Goal: Task Accomplishment & Management: Complete application form

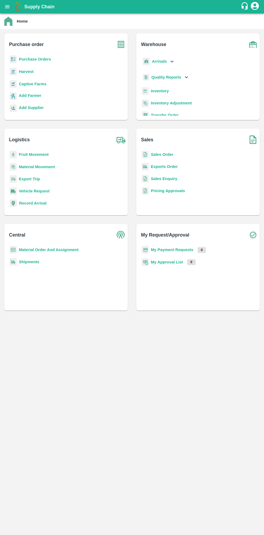
click at [38, 60] on b "Purchase Orders" at bounding box center [35, 59] width 32 height 4
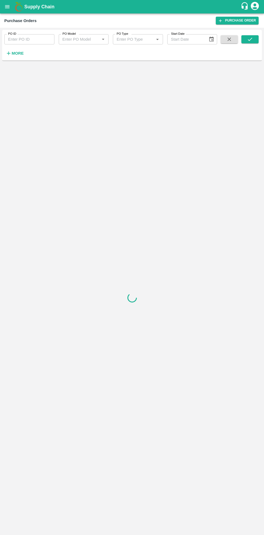
click at [19, 53] on strong "More" at bounding box center [18, 53] width 12 height 4
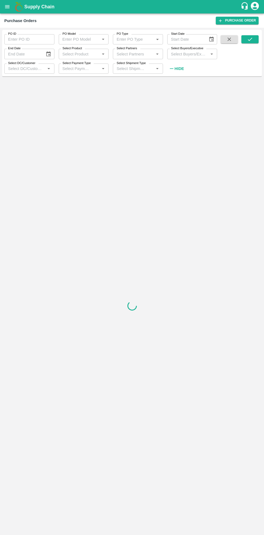
click at [187, 50] on label "Select Buyers/Executive" at bounding box center [187, 48] width 32 height 4
click at [187, 50] on input "Select Buyers/Executive" at bounding box center [188, 53] width 38 height 7
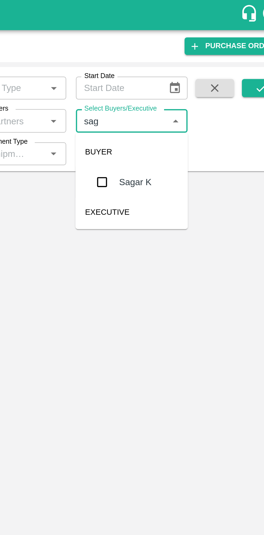
type input "saga"
click at [180, 79] on input "checkbox" at bounding box center [178, 81] width 11 height 11
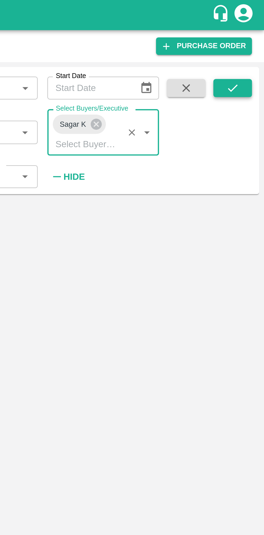
click at [252, 38] on icon "submit" at bounding box center [250, 39] width 6 height 6
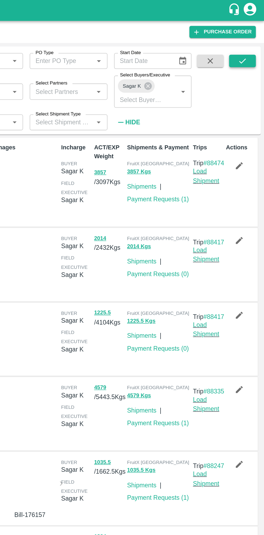
click at [254, 39] on button "submit" at bounding box center [249, 39] width 17 height 8
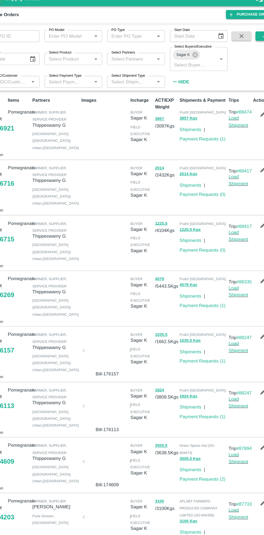
scroll to position [1, 0]
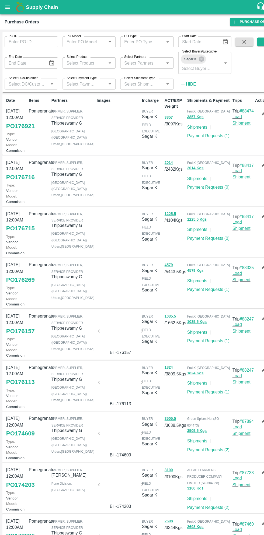
click at [23, 123] on link "PO 176921" at bounding box center [19, 119] width 27 height 10
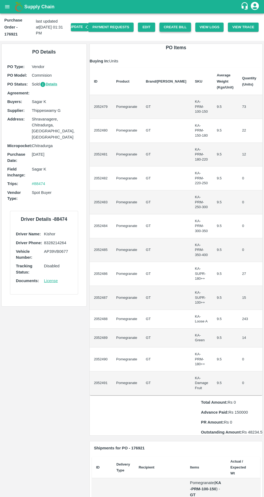
click at [175, 23] on button "Create Bill" at bounding box center [174, 27] width 31 height 9
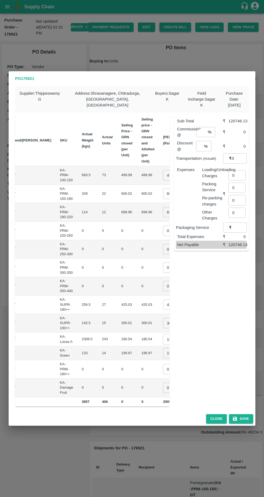
scroll to position [0, 56]
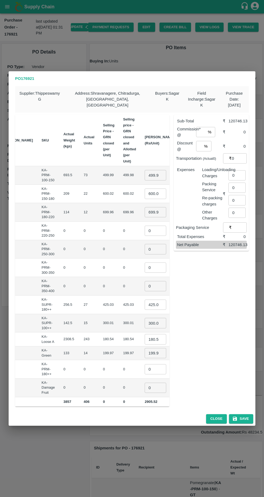
click at [144, 171] on input "499.98499999999996" at bounding box center [155, 175] width 22 height 10
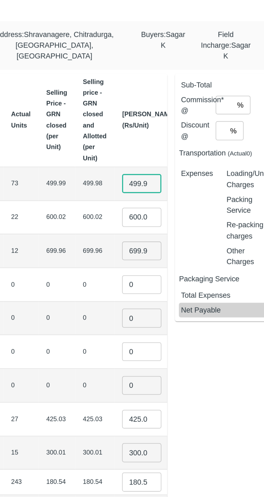
scroll to position [0, 28]
type input "4"
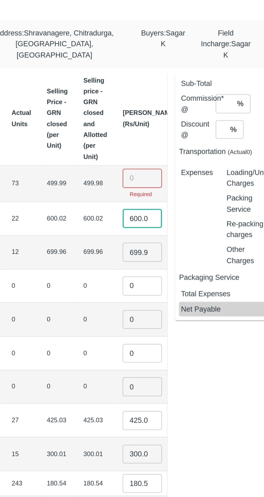
scroll to position [0, 1]
type input "6"
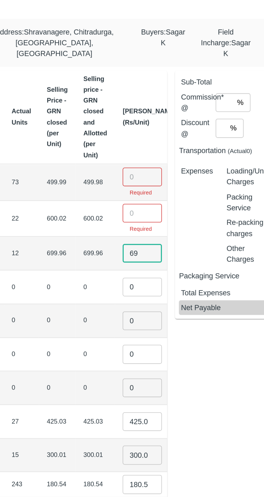
type input "6"
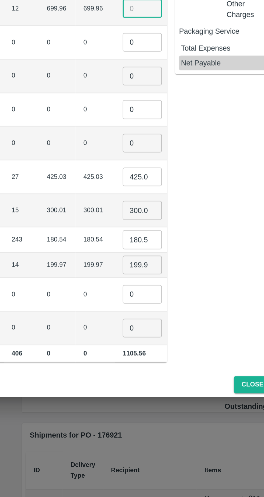
click at [145, 304] on input "425.03000000000003" at bounding box center [156, 306] width 22 height 10
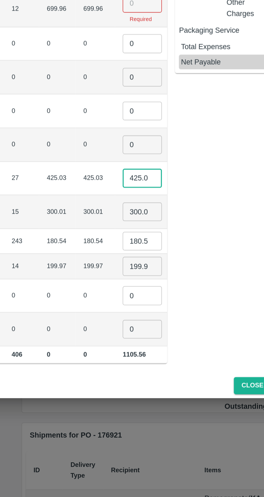
scroll to position [0, 27]
type input "4"
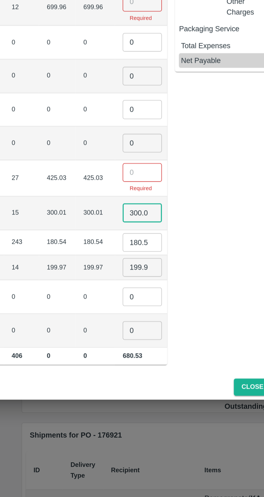
scroll to position [0, 1]
type input "3"
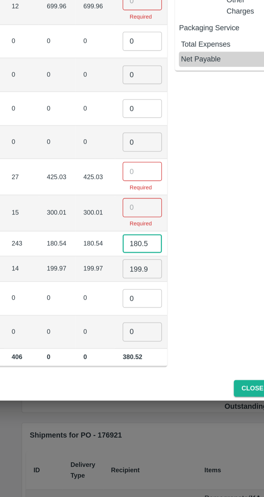
scroll to position [0, 5]
type input "1"
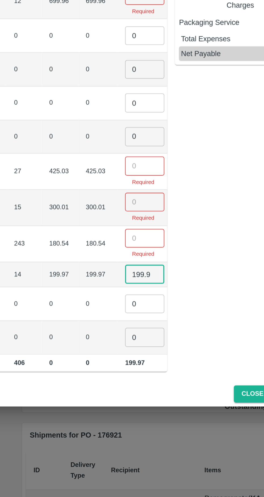
scroll to position [0, 3]
type input "1"
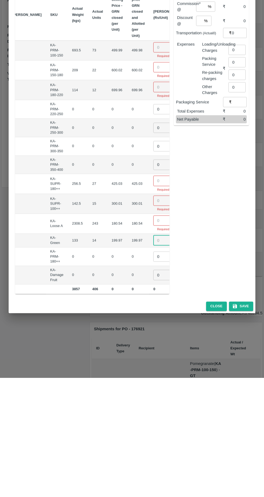
click at [153, 163] on input "number" at bounding box center [164, 166] width 22 height 10
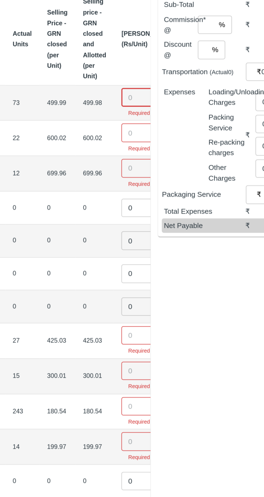
click at [153, 160] on input "number" at bounding box center [164, 163] width 22 height 10
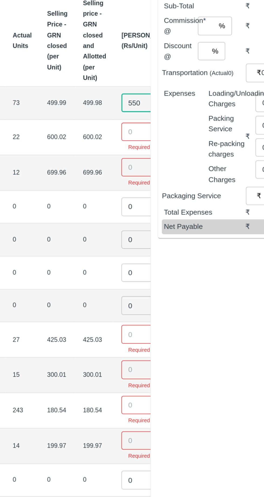
type input "550"
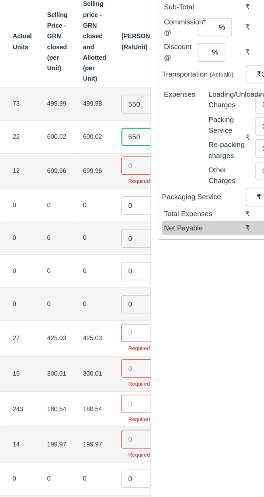
type input "650"
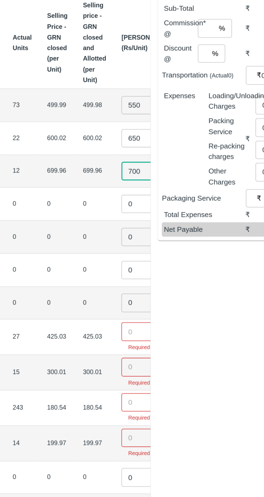
type input "700"
type input "01"
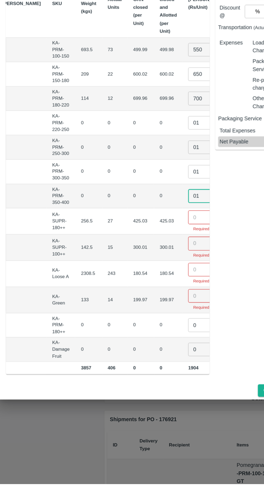
type input "01"
click at [153, 291] on input "number" at bounding box center [164, 295] width 22 height 10
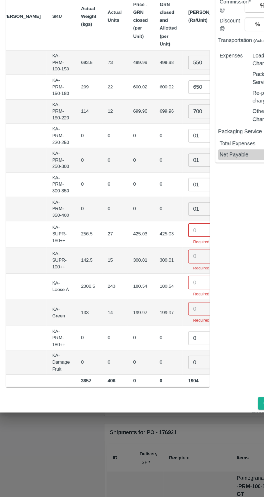
scroll to position [0, 0]
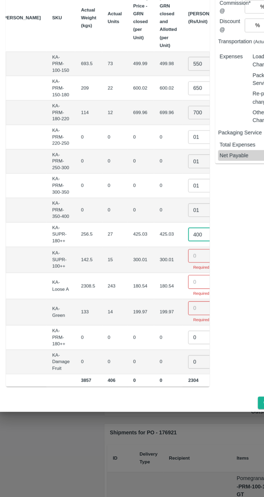
type input "400"
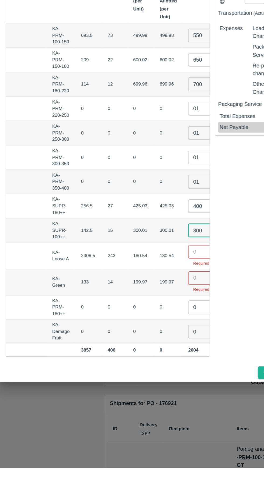
type input "300"
click at [153, 330] on input "number" at bounding box center [164, 333] width 22 height 10
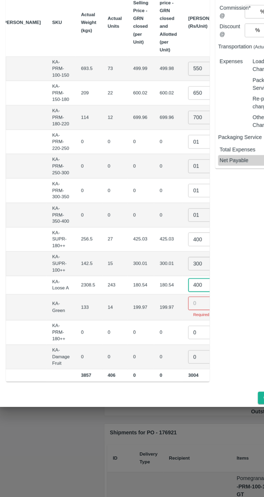
type input "400"
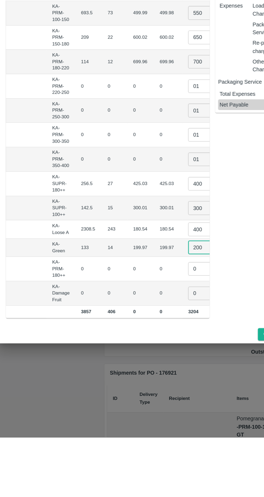
type input "200"
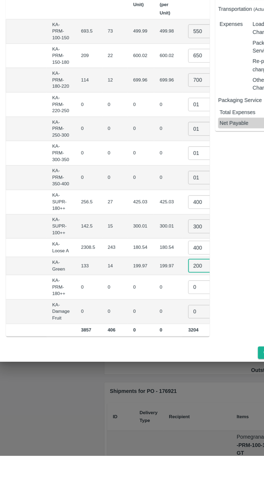
click at [153, 336] on input "400" at bounding box center [164, 339] width 22 height 10
type input "4"
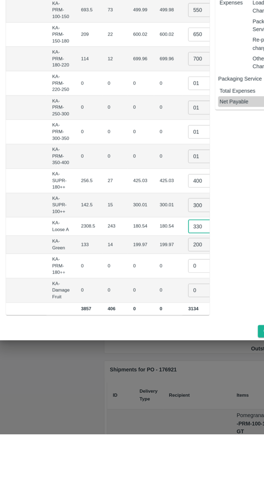
type input "330"
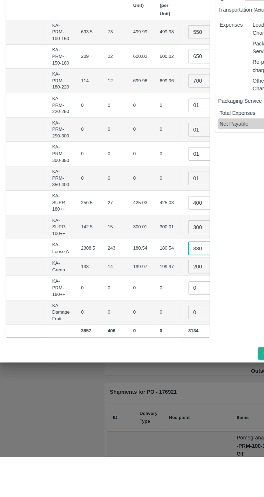
click at [153, 349] on input "200" at bounding box center [164, 353] width 22 height 10
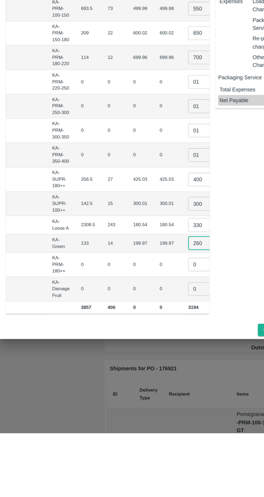
scroll to position [0, 52]
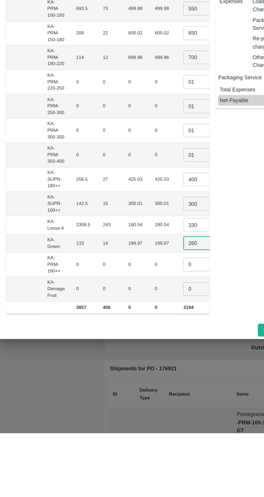
type input "260"
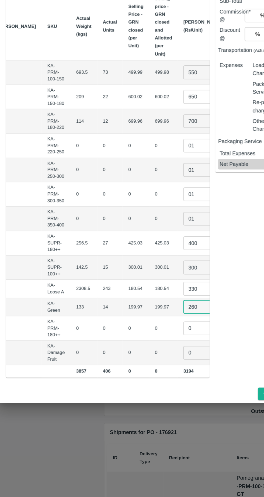
scroll to position [0, 0]
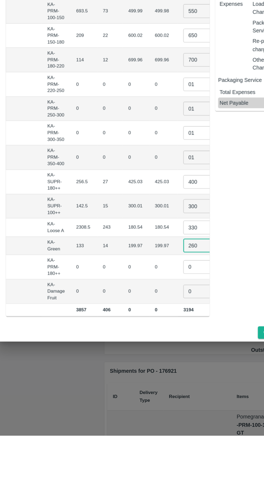
click at [149, 365] on input "0" at bounding box center [160, 369] width 22 height 10
type input "01"
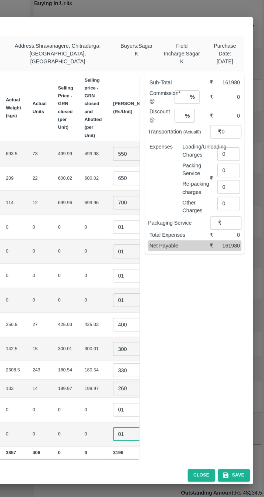
type input "01"
click at [203, 129] on input "number" at bounding box center [201, 132] width 10 height 10
type input "6"
click at [201, 144] on input "number" at bounding box center [199, 146] width 6 height 10
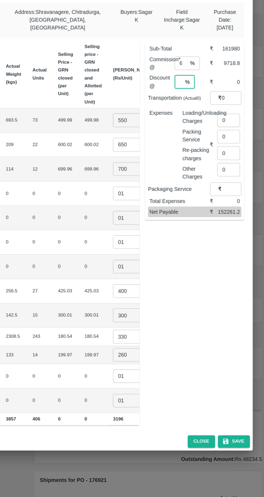
type input "0"
click at [239, 173] on input "0" at bounding box center [236, 175] width 17 height 10
type input "1278"
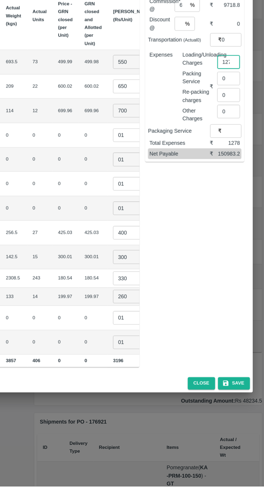
click at [149, 349] on input "260" at bounding box center [160, 353] width 22 height 10
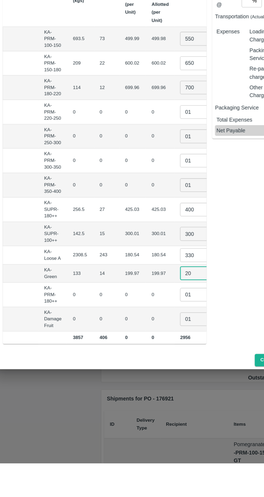
click at [149, 351] on input "20" at bounding box center [160, 353] width 22 height 10
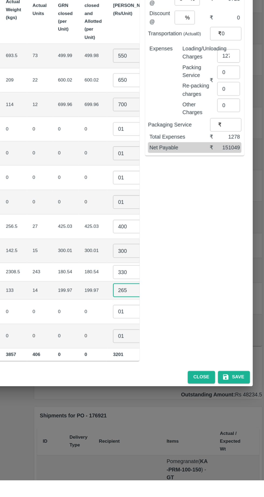
type input "265"
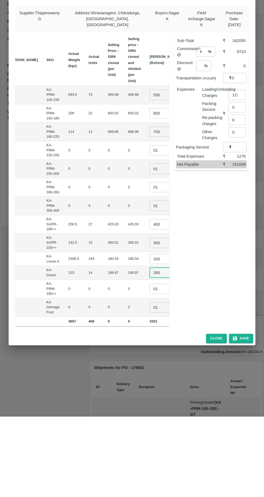
click at [237, 156] on input "0" at bounding box center [238, 158] width 15 height 10
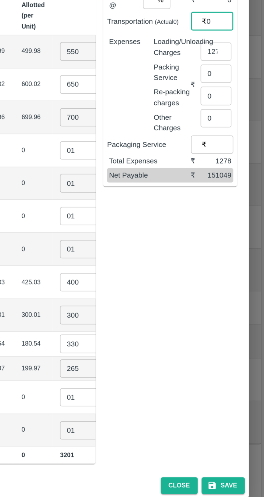
click at [218, 300] on div "Sub-Total ₹ 162050 Commission* @ 6 % ​ ₹ 9723 Discount @ 0 % ​ ₹ 0 Transportati…" at bounding box center [208, 259] width 79 height 296
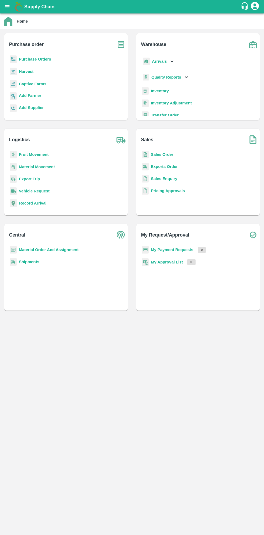
click at [46, 59] on b "Purchase Orders" at bounding box center [35, 59] width 32 height 4
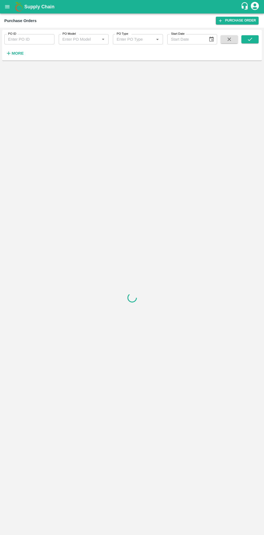
click at [30, 52] on div "PO ID PO ID PO Model PO Model   * PO Type PO Type   * Start Date Start Date More" at bounding box center [108, 44] width 217 height 28
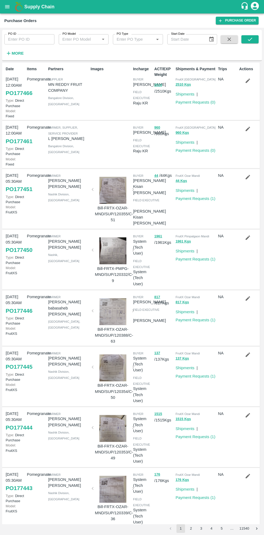
click at [21, 54] on strong "More" at bounding box center [18, 53] width 12 height 4
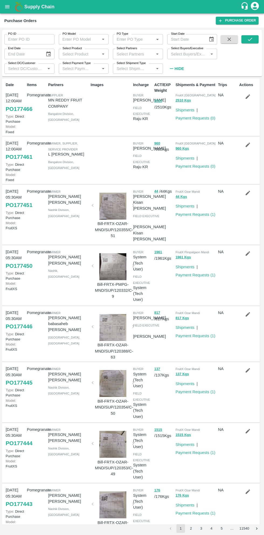
click at [191, 54] on input "Select Buyers/Executive" at bounding box center [188, 53] width 38 height 7
type input "saga"
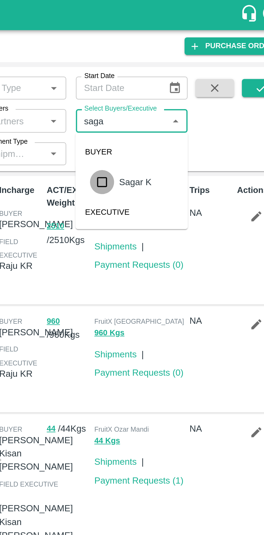
click at [183, 83] on input "checkbox" at bounding box center [178, 81] width 11 height 11
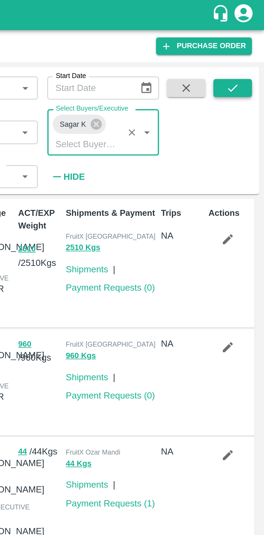
click at [249, 43] on button "submit" at bounding box center [249, 39] width 17 height 8
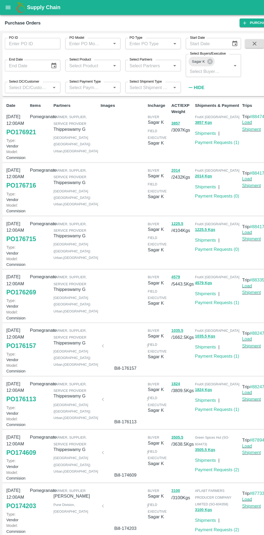
click at [20, 268] on link "PO 176269" at bounding box center [19, 263] width 27 height 10
click at [16, 220] on link "PO 176715" at bounding box center [19, 215] width 27 height 10
click at [22, 172] on link "PO 176716" at bounding box center [19, 167] width 27 height 10
click at [199, 227] on link "Payment Requests ( 0 )" at bounding box center [195, 224] width 40 height 4
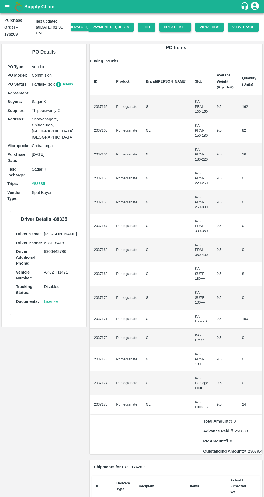
click at [176, 24] on button "Create Bill" at bounding box center [174, 27] width 31 height 9
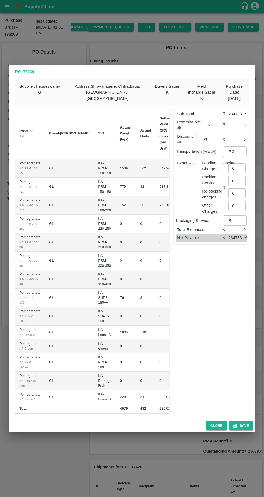
scroll to position [0, 56]
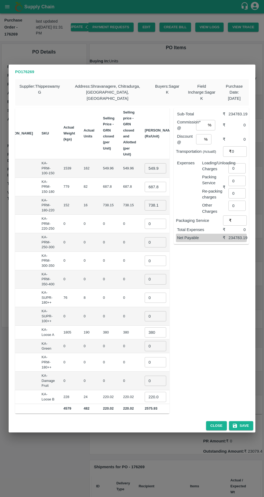
click at [144, 165] on input "549.955" at bounding box center [155, 168] width 22 height 10
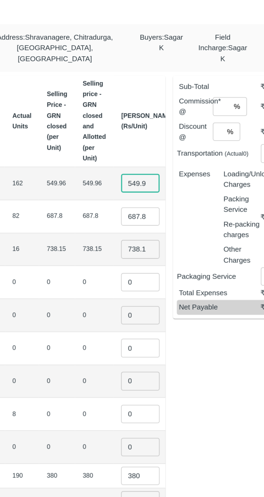
scroll to position [0, 3]
type input "5"
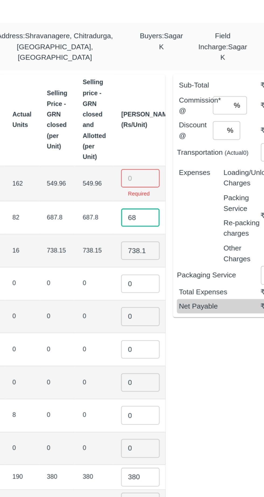
type input "6"
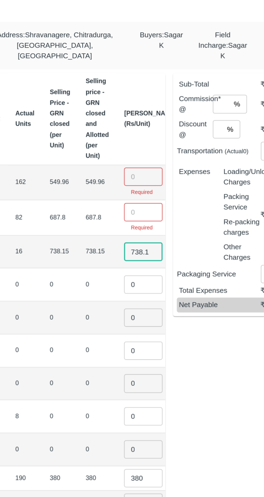
scroll to position [0, 1]
type input "7"
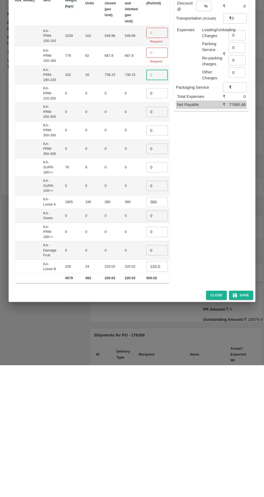
click at [146, 330] on input "380" at bounding box center [157, 334] width 22 height 10
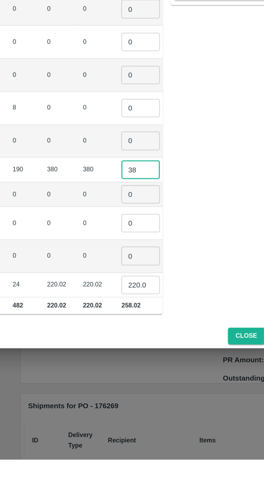
type input "3"
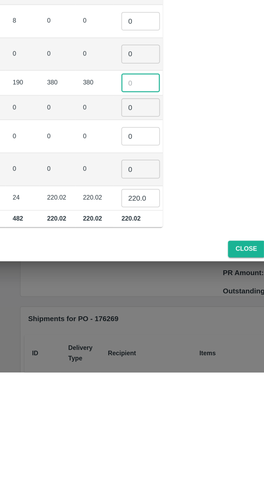
click at [146, 395] on input "220.02000000000004" at bounding box center [157, 399] width 22 height 10
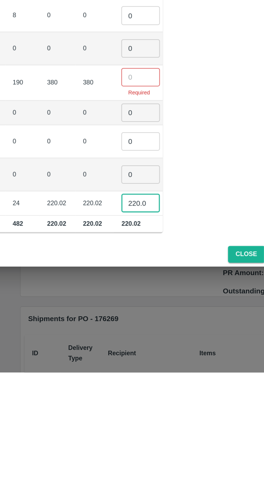
scroll to position [0, 27]
type input "2"
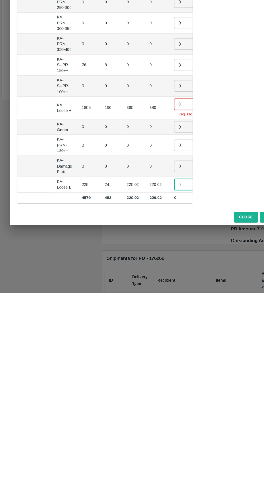
scroll to position [0, 0]
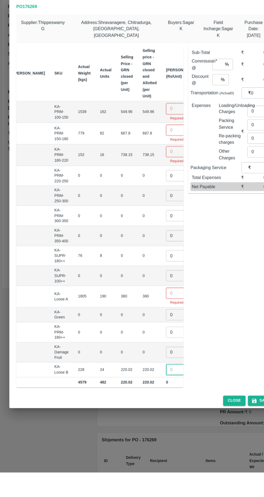
click at [153, 157] on input "number" at bounding box center [164, 161] width 22 height 10
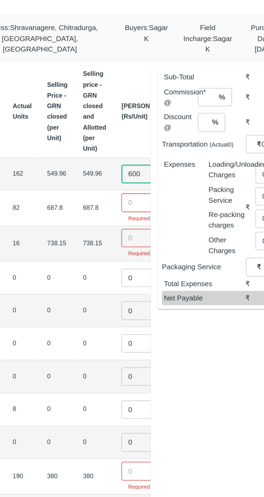
type input "600"
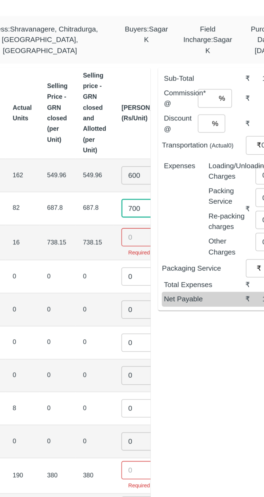
type input "700"
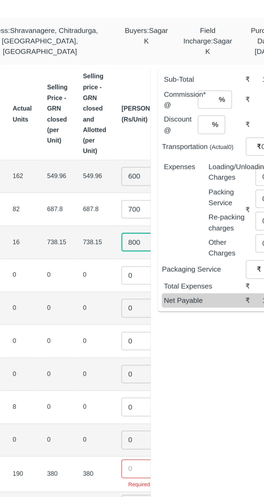
type input "800"
type input "01"
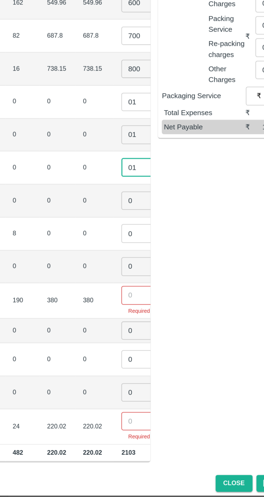
type input "01"
type input "04"
type input "01"
click at [153, 290] on input "04" at bounding box center [164, 291] width 22 height 10
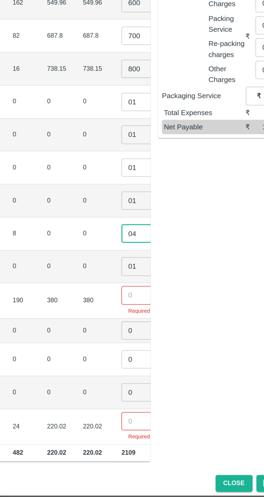
click at [153, 287] on input "04" at bounding box center [164, 291] width 22 height 10
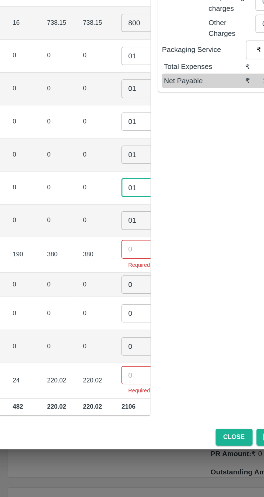
type input "01"
click at [153, 323] on input "number" at bounding box center [164, 326] width 22 height 10
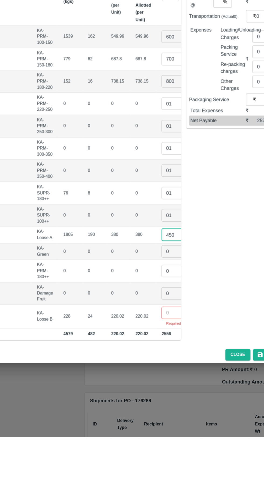
type input "450"
click at [153, 389] on input "number" at bounding box center [164, 394] width 22 height 10
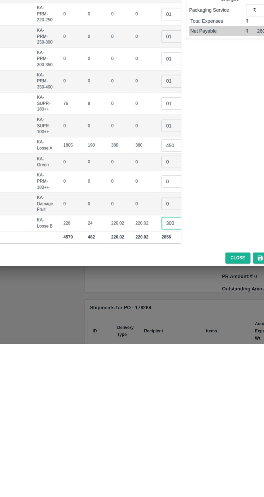
type input "300"
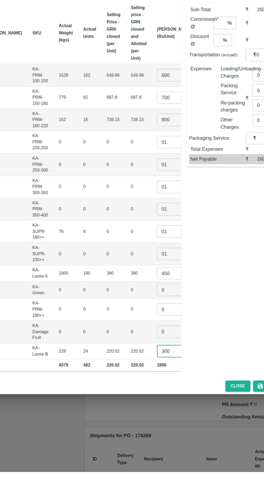
click at [149, 294] on input "01" at bounding box center [160, 298] width 22 height 10
type input "0"
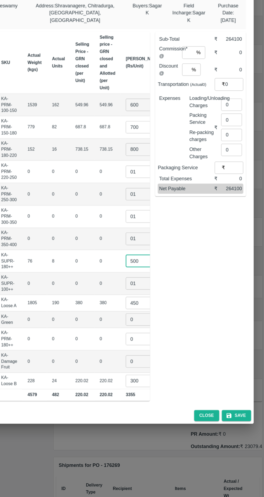
type input "500"
click at [202, 120] on input "number" at bounding box center [201, 125] width 10 height 10
type input "6"
type input "0"
click at [236, 164] on input "0" at bounding box center [236, 168] width 17 height 10
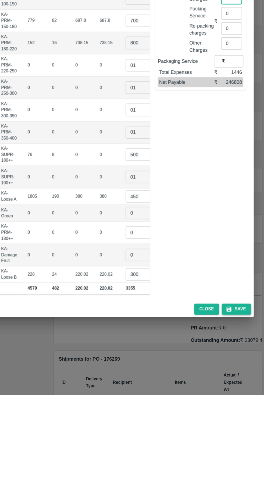
type input "1446"
click at [240, 421] on button "Save" at bounding box center [241, 425] width 24 height 9
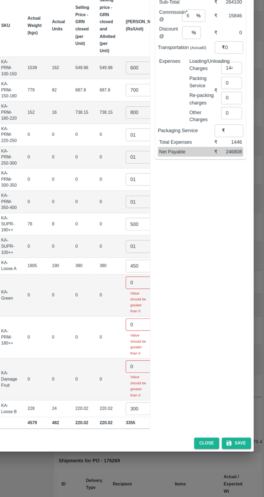
click at [149, 314] on input "0" at bounding box center [160, 319] width 22 height 10
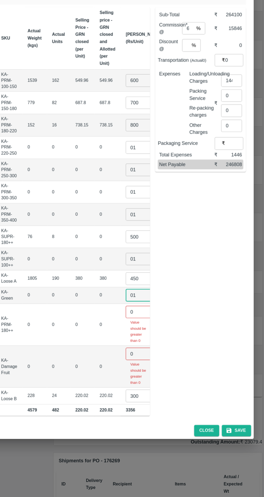
type input "01"
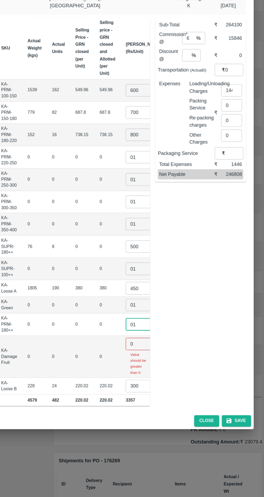
type input "01"
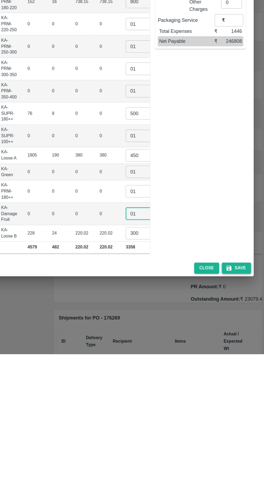
type input "01"
click at [239, 421] on button "Save" at bounding box center [241, 425] width 24 height 9
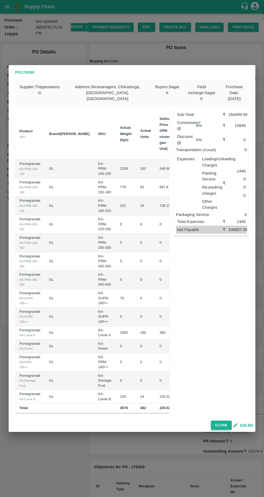
click at [217, 426] on button "Close" at bounding box center [221, 425] width 21 height 9
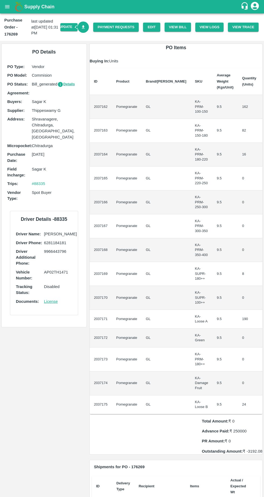
click at [85, 27] on icon "Download Bill" at bounding box center [83, 26] width 3 height 3
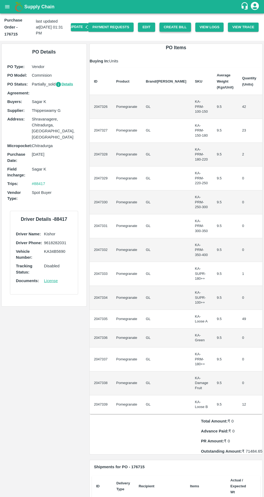
click at [182, 23] on button "Create Bill" at bounding box center [174, 27] width 31 height 9
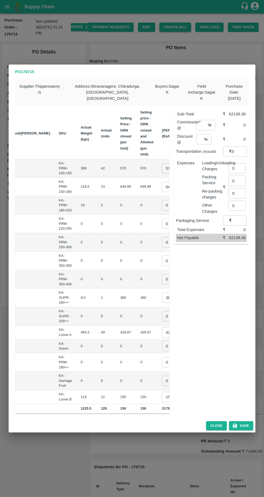
scroll to position [0, 56]
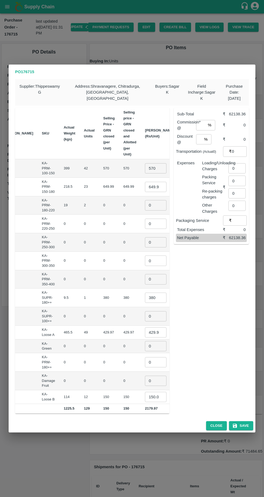
click at [145, 165] on input "570" at bounding box center [156, 168] width 22 height 10
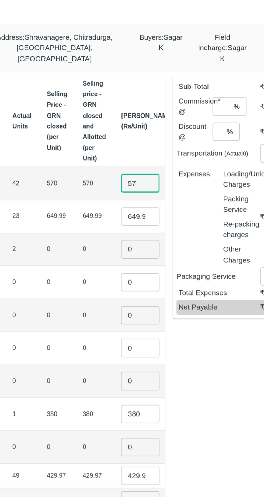
type input "5"
type input "600"
type input "6"
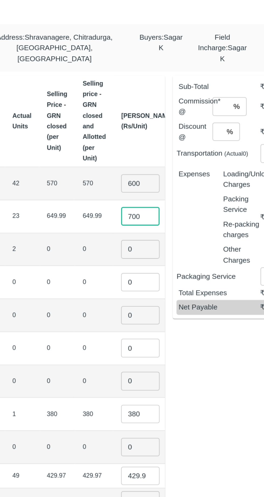
type input "700"
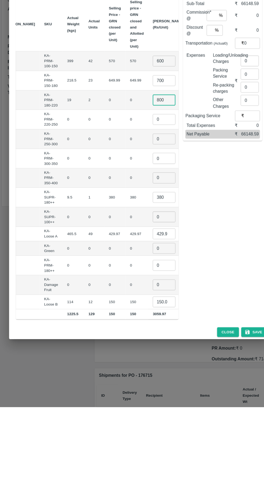
type input "800"
click at [145, 293] on input "380" at bounding box center [156, 298] width 22 height 10
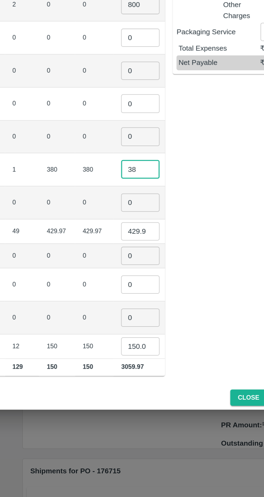
type input "3"
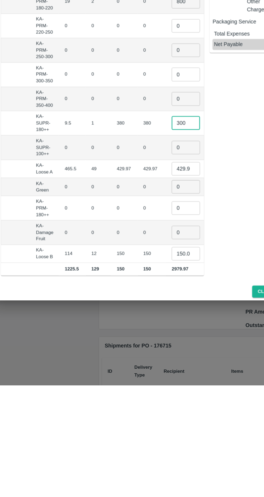
type input "300"
click at [145, 327] on input "429.96999999999997" at bounding box center [156, 332] width 22 height 10
type input "4"
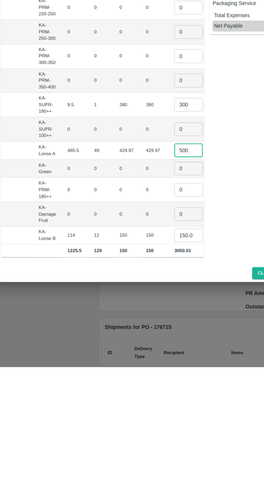
type input "500"
click at [147, 392] on input "150.005" at bounding box center [158, 397] width 22 height 10
type input "1"
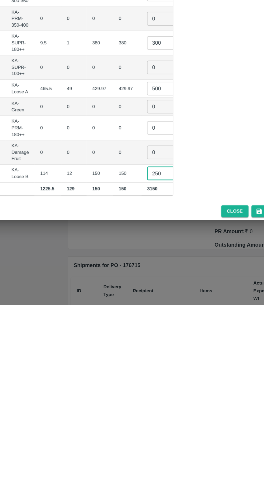
scroll to position [0, 0]
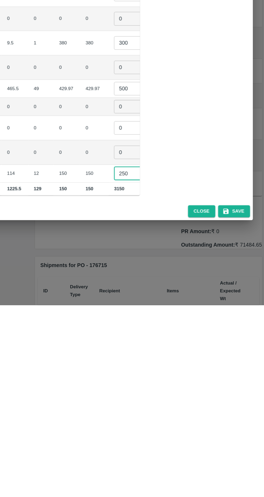
type input "250"
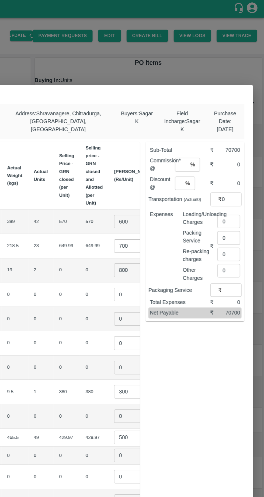
click at [235, 165] on input "0" at bounding box center [236, 168] width 17 height 10
type input "387"
click at [203, 122] on input "number" at bounding box center [201, 125] width 10 height 10
type input "6"
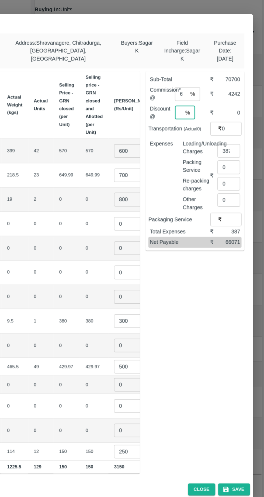
type input "0"
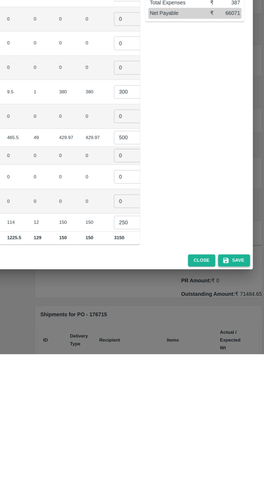
click at [247, 422] on button "Save" at bounding box center [241, 425] width 24 height 9
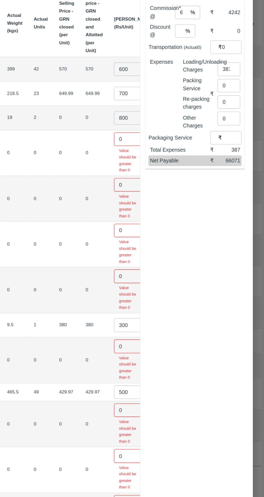
click at [150, 161] on input "0" at bounding box center [161, 166] width 22 height 10
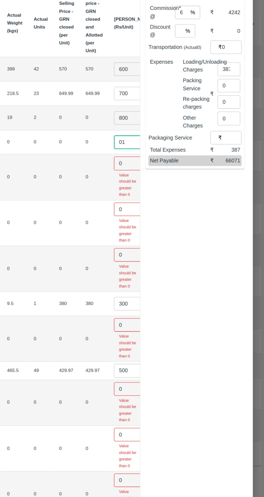
type input "01"
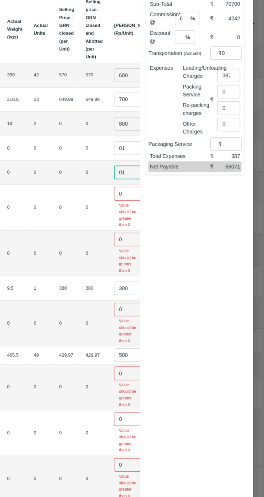
type input "01"
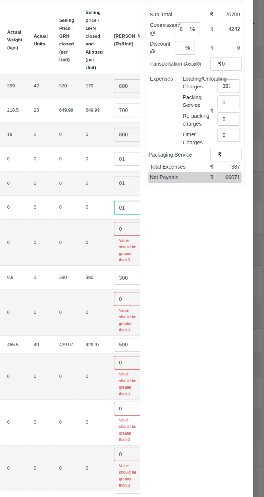
type input "01"
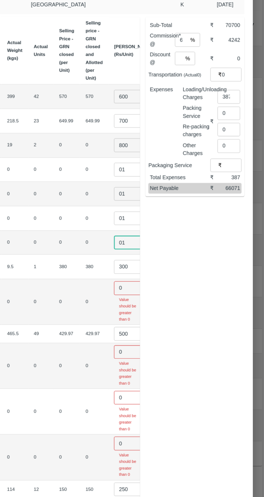
type input "01"
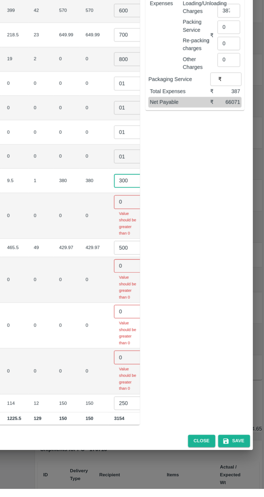
click at [150, 274] on input "0" at bounding box center [161, 279] width 22 height 10
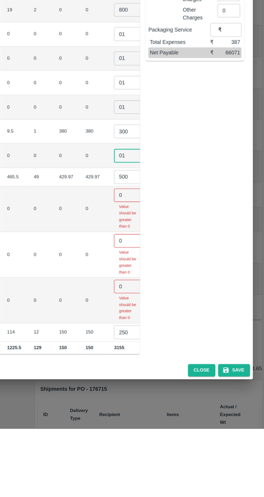
type input "01"
click at [150, 314] on input "0" at bounding box center [161, 319] width 22 height 10
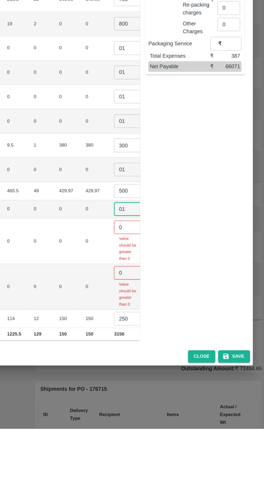
type input "01"
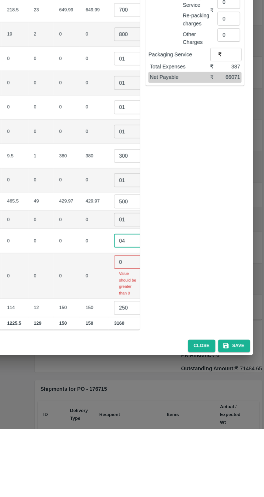
type input "04"
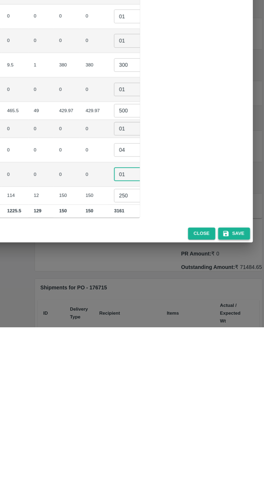
type input "01"
click at [244, 423] on button "Save" at bounding box center [241, 425] width 24 height 9
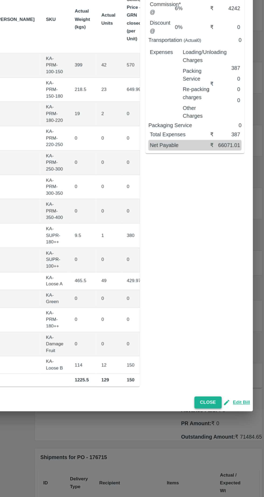
click at [223, 423] on button "Close" at bounding box center [221, 425] width 21 height 9
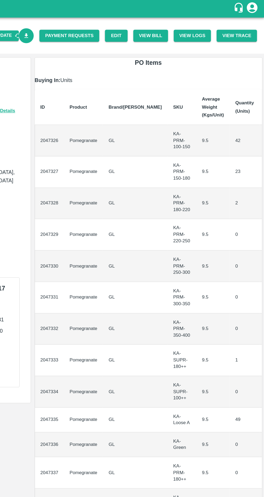
click at [86, 25] on icon "Download Bill" at bounding box center [83, 27] width 5 height 5
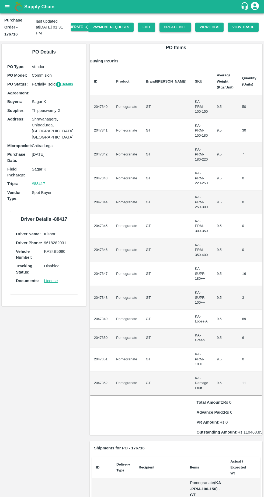
click at [178, 23] on button "Create Bill" at bounding box center [174, 27] width 31 height 9
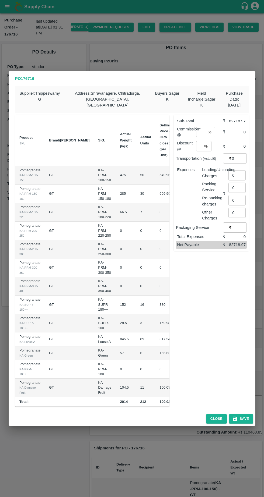
scroll to position [0, 56]
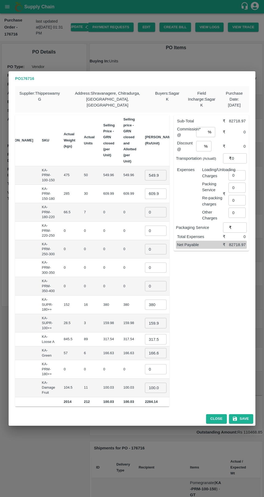
click at [145, 172] on input "549.955" at bounding box center [156, 175] width 22 height 10
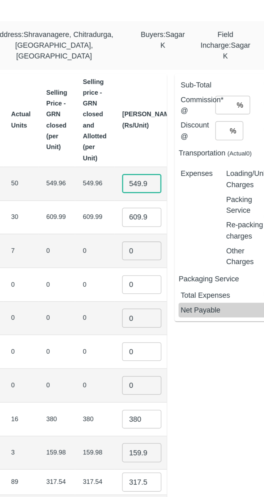
scroll to position [0, 3]
type input "5"
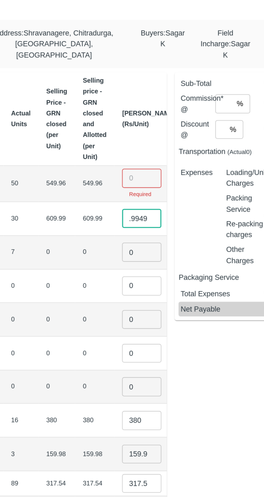
scroll to position [0, 5]
type input "6"
click at [145, 167] on input "number" at bounding box center [156, 172] width 22 height 10
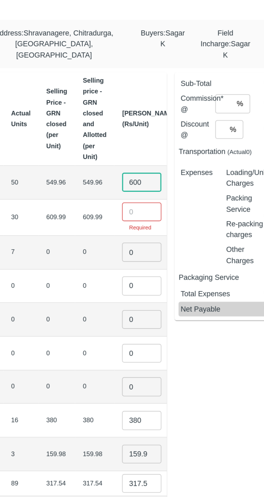
type input "600"
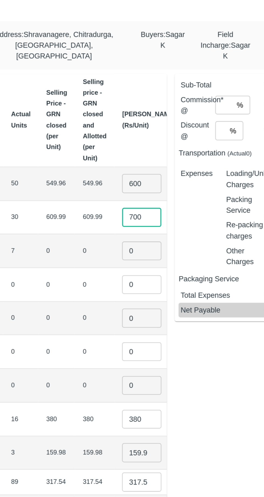
type input "700"
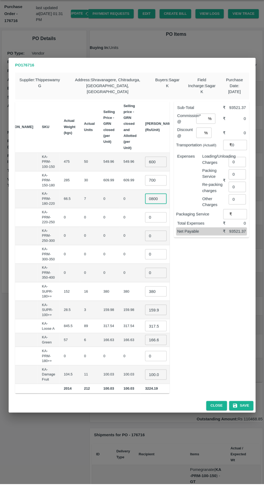
type input "0800"
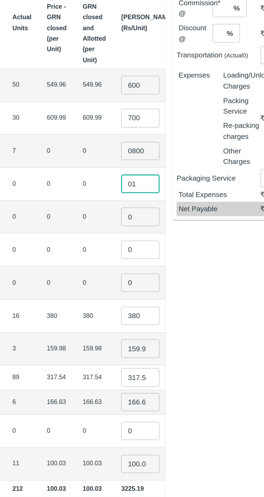
type input "01"
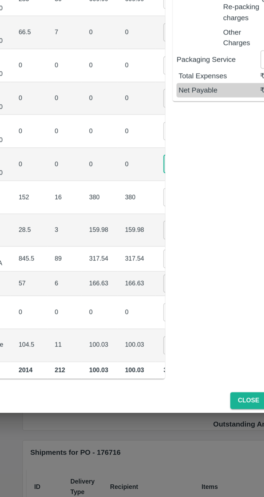
scroll to position [0, 18]
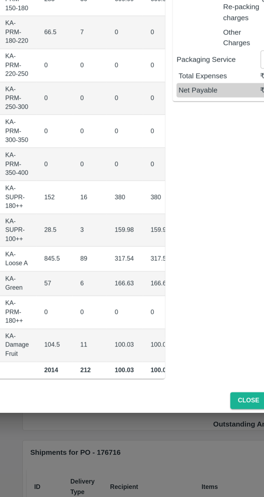
type input "01"
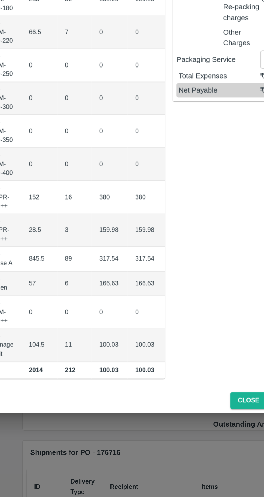
type input "3"
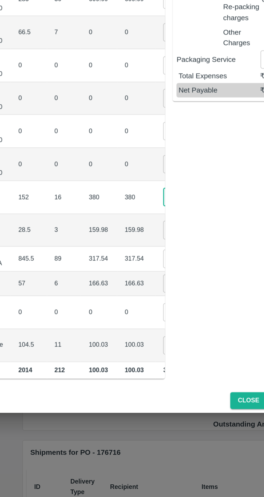
scroll to position [0, 38]
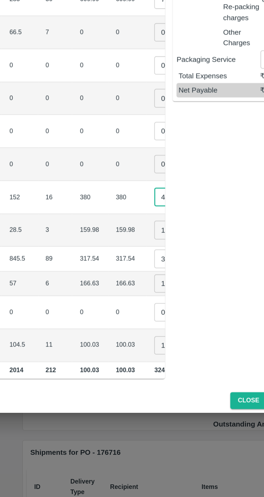
type input "400"
click at [163, 320] on input "159.98" at bounding box center [174, 323] width 22 height 10
type input "1"
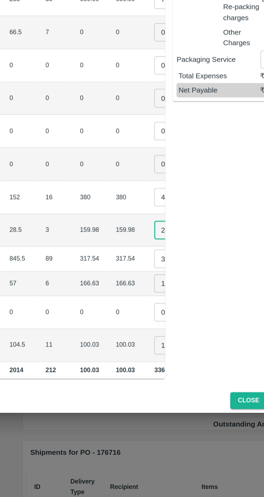
click at [163, 335] on input "317.54224999999997" at bounding box center [174, 339] width 22 height 10
click at [163, 319] on input "280" at bounding box center [174, 323] width 22 height 10
type input "250"
click at [163, 334] on input "317.54224999999997" at bounding box center [174, 339] width 22 height 10
click at [163, 337] on input "317.54224999999997" at bounding box center [174, 339] width 22 height 10
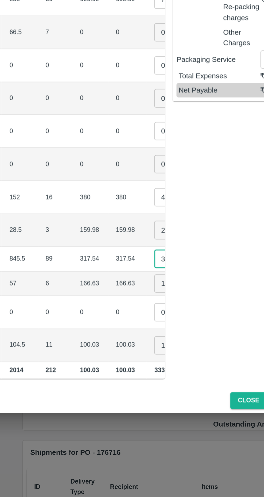
scroll to position [0, 28]
type input "3"
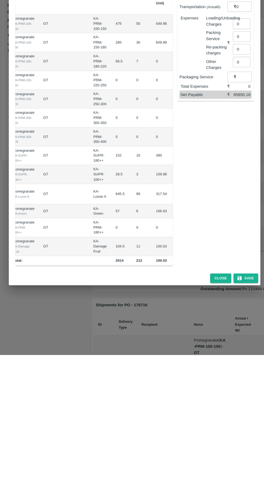
scroll to position [0, 55]
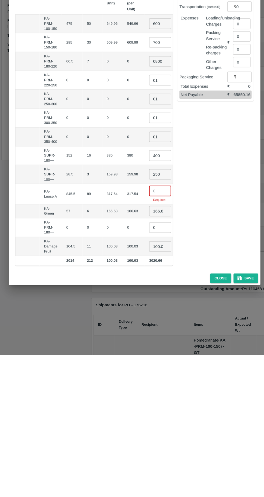
click at [146, 353] on input "166.63" at bounding box center [157, 356] width 22 height 10
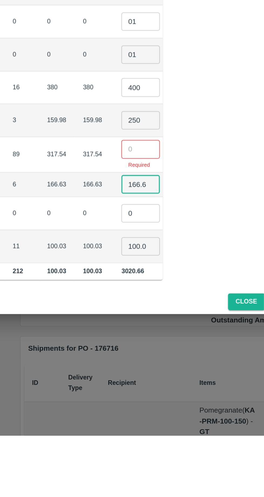
scroll to position [0, 0]
type input "1"
type input "130"
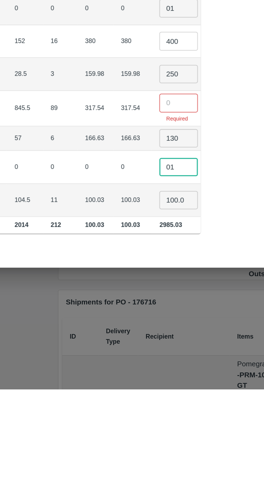
type input "01"
click at [146, 386] on input "100.035" at bounding box center [157, 391] width 22 height 10
type input "1"
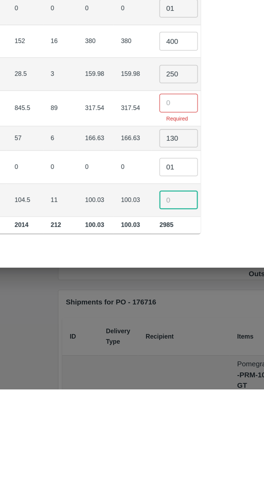
scroll to position [0, 52]
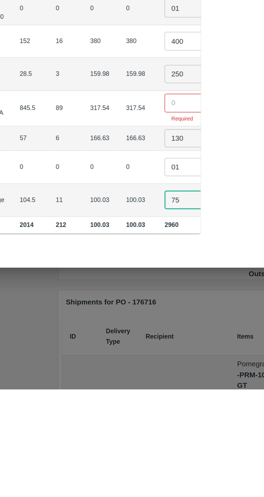
type input "75"
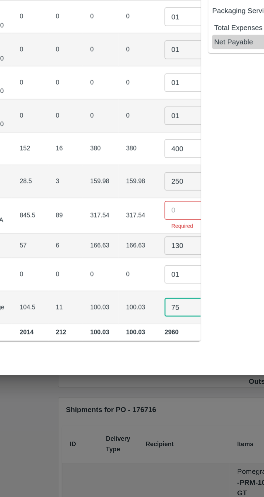
scroll to position [0, 0]
click at [149, 333] on input "number" at bounding box center [160, 336] width 22 height 10
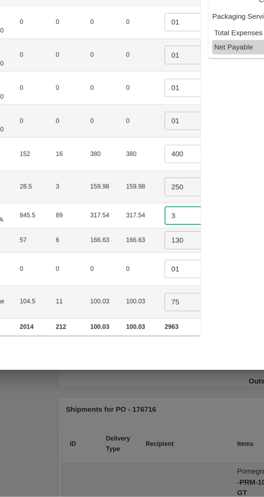
scroll to position [0, 51]
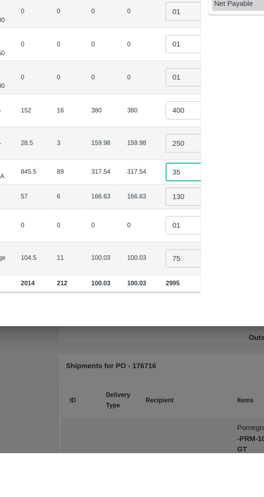
type input "3"
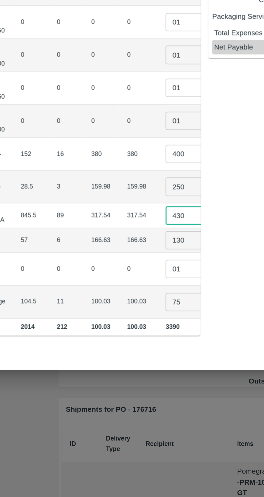
scroll to position [0, 52]
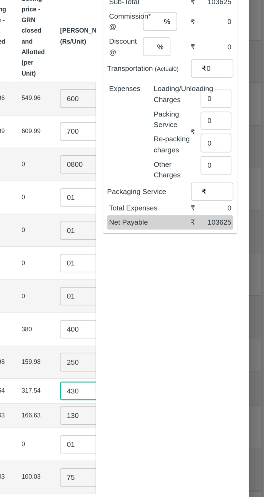
type input "430"
click at [240, 171] on input "0" at bounding box center [236, 175] width 17 height 10
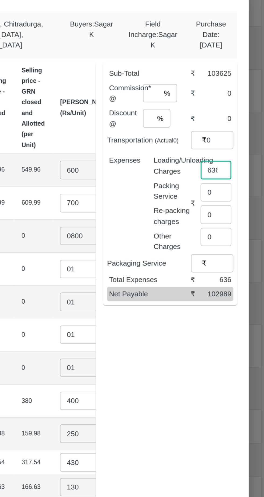
type input "636"
click at [202, 129] on input "number" at bounding box center [201, 132] width 10 height 10
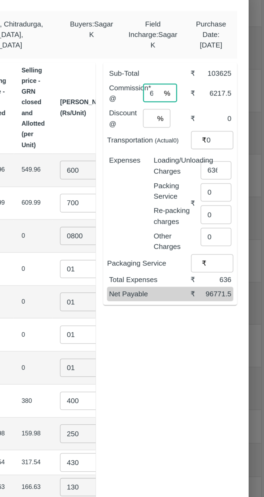
type input "6"
type input "0"
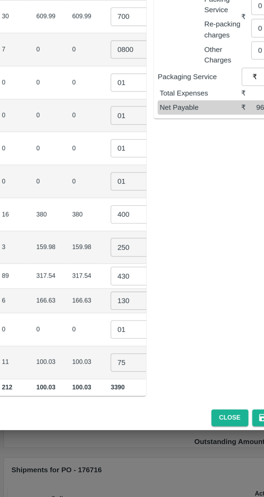
click at [149, 337] on input "430" at bounding box center [160, 339] width 22 height 10
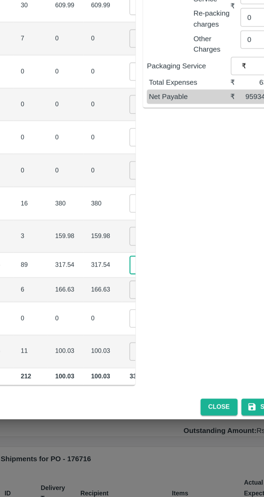
scroll to position [0, 41]
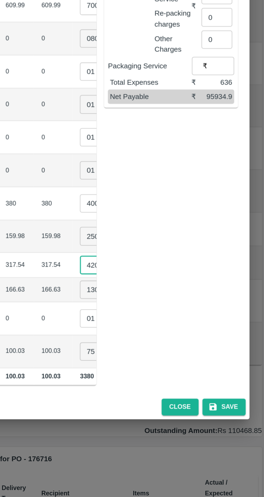
click at [160, 335] on input "420" at bounding box center [171, 339] width 22 height 10
type input "425"
click at [160, 350] on input "130" at bounding box center [171, 353] width 22 height 10
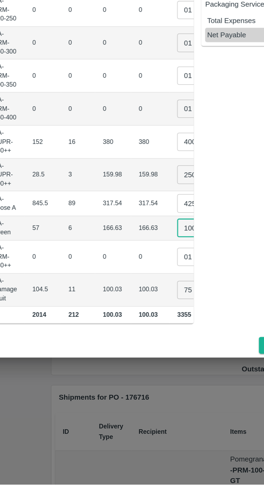
type input "100"
click at [160, 385] on input "75" at bounding box center [171, 388] width 22 height 10
click at [160, 350] on input "100" at bounding box center [171, 353] width 22 height 10
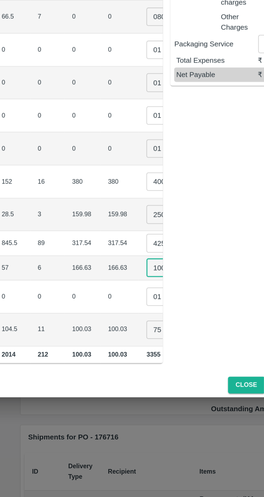
click at [160, 337] on input "425" at bounding box center [171, 339] width 22 height 10
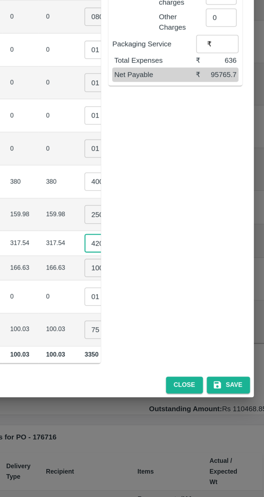
type input "420"
click at [160, 350] on input "100" at bounding box center [171, 353] width 22 height 10
type input "145"
click at [244, 418] on button "Save" at bounding box center [241, 418] width 24 height 9
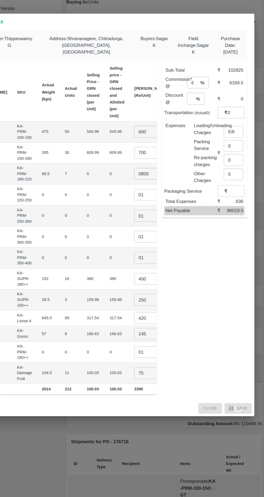
scroll to position [0, 0]
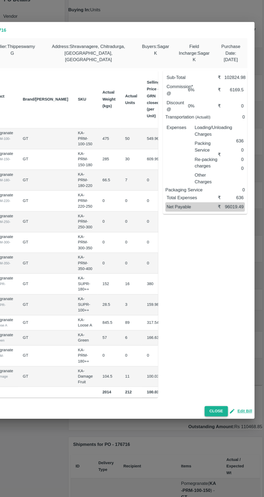
click at [219, 417] on button "Close" at bounding box center [221, 418] width 21 height 9
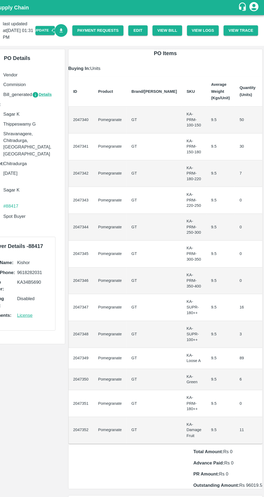
click at [86, 28] on icon "Download Bill" at bounding box center [83, 27] width 5 height 5
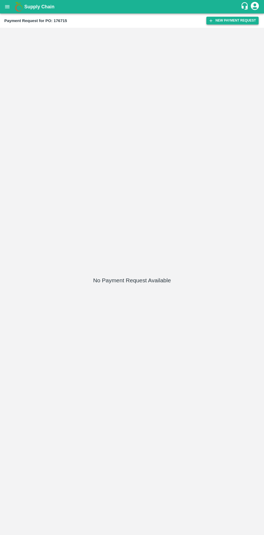
click at [235, 18] on button "New Payment Request" at bounding box center [232, 21] width 52 height 8
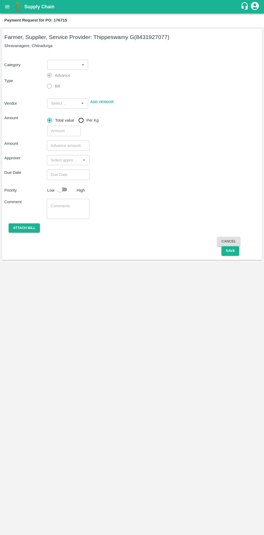
click at [75, 65] on body "Supply Chain Payment Request for PO: 176715 Farmer, Supplier, Service Provider:…" at bounding box center [132, 267] width 264 height 535
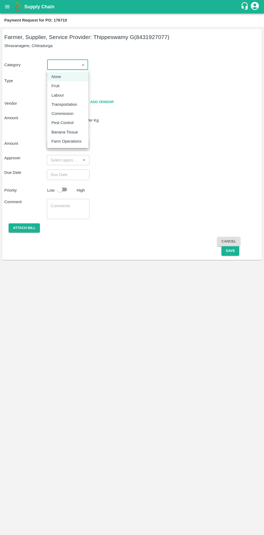
click at [59, 87] on p "Fruit" at bounding box center [55, 86] width 8 height 6
type input "1"
type input "[PERSON_NAME] G - 8431927077(Farmer, Supplier, Service Provider)"
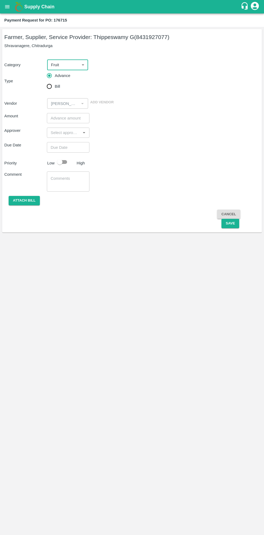
click at [52, 88] on input "Bill" at bounding box center [49, 86] width 11 height 11
radio input "true"
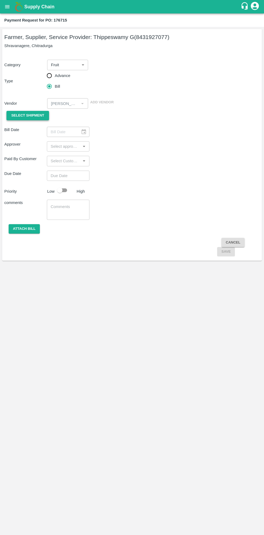
click at [31, 114] on span "Select Shipment" at bounding box center [27, 115] width 33 height 6
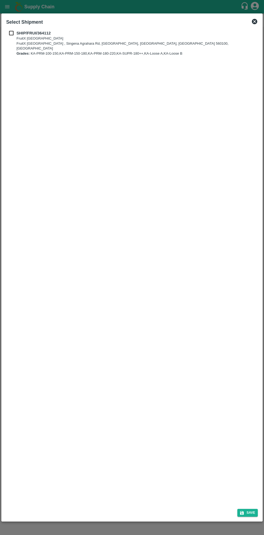
click at [13, 36] on input "checkbox" at bounding box center [11, 33] width 10 height 6
checkbox input "true"
click at [256, 515] on button "Save" at bounding box center [247, 513] width 20 height 8
type input "[DATE]"
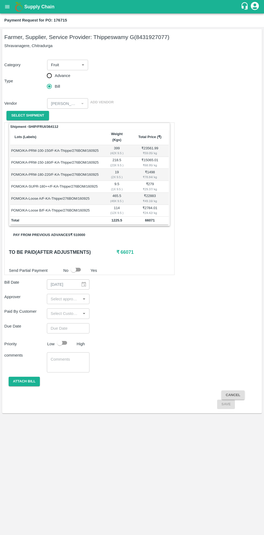
click at [75, 230] on button "Pay from previous advances ₹ 510000" at bounding box center [49, 234] width 80 height 9
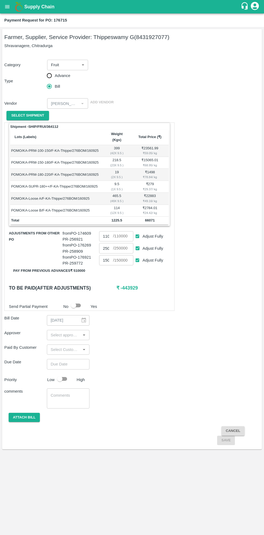
click at [140, 234] on input "Adjust Fully" at bounding box center [137, 236] width 10 height 10
checkbox input "false"
type input "0"
click at [140, 243] on input "Adjust Fully" at bounding box center [137, 248] width 10 height 10
checkbox input "false"
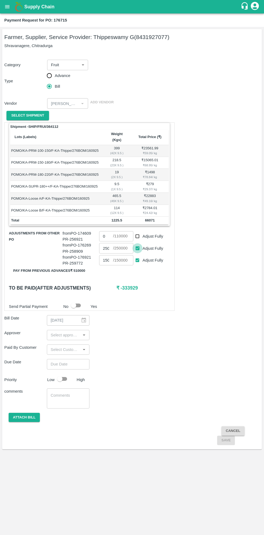
type input "0"
click at [139, 255] on input "Adjust Fully" at bounding box center [137, 260] width 10 height 10
checkbox input "false"
type input "0"
click at [109, 243] on input "0" at bounding box center [106, 248] width 14 height 10
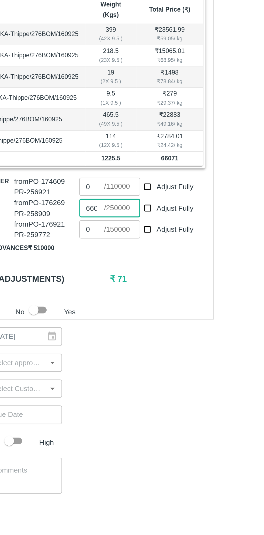
scroll to position [0, 2]
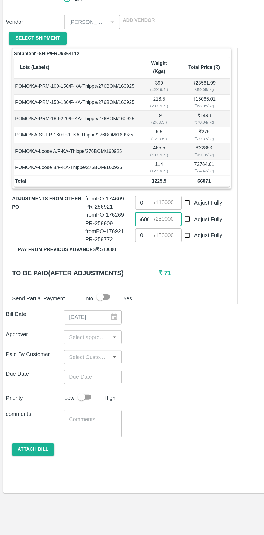
type input "66000"
click at [68, 331] on input "input" at bounding box center [63, 334] width 30 height 7
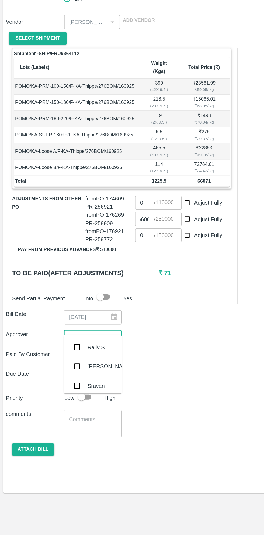
scroll to position [0, 0]
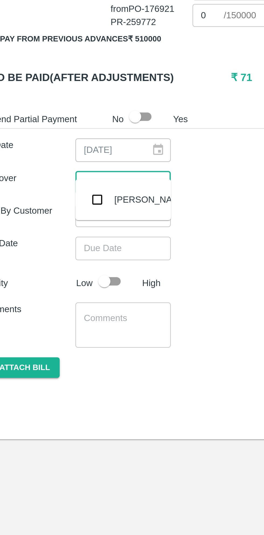
type input "muku"
click at [58, 343] on input "checkbox" at bounding box center [56, 342] width 11 height 11
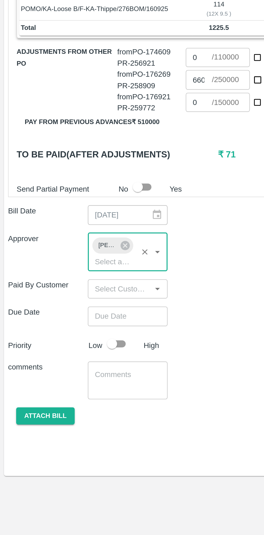
click at [66, 369] on input "Choose date" at bounding box center [66, 374] width 39 height 10
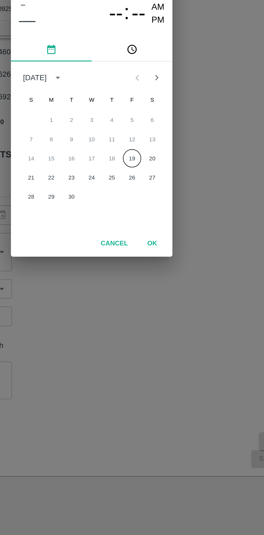
click at [153, 290] on button "19" at bounding box center [153, 290] width 10 height 10
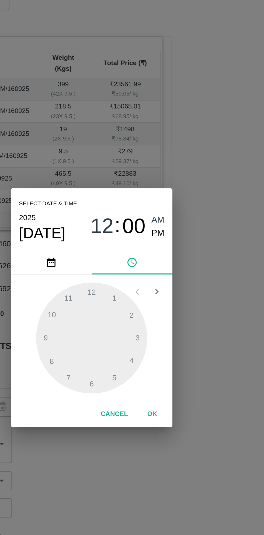
click at [167, 227] on span "PM" at bounding box center [167, 227] width 7 height 7
click at [153, 296] on div at bounding box center [131, 283] width 59 height 59
click at [120, 263] on div at bounding box center [131, 283] width 59 height 59
type input "19/09/2025 04:55 PM"
click at [170, 328] on button "OK" at bounding box center [163, 324] width 17 height 9
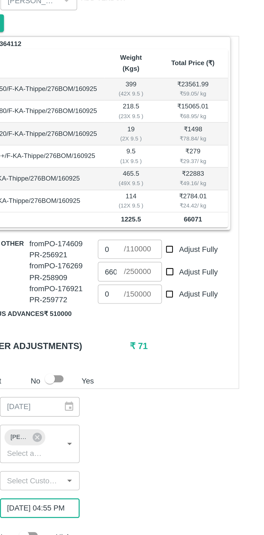
scroll to position [0, 4]
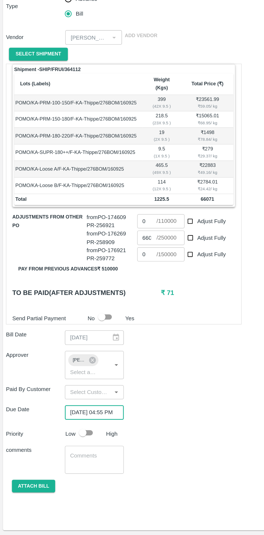
click at [63, 386] on input "checkbox" at bounding box center [59, 389] width 31 height 10
checkbox input "true"
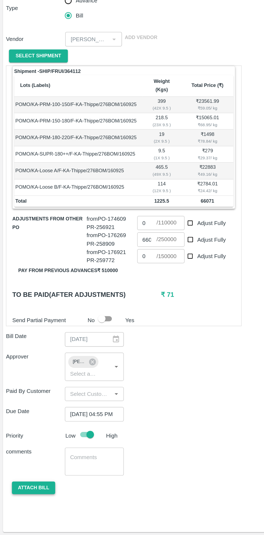
click at [25, 423] on button "Attach bill" at bounding box center [24, 427] width 31 height 9
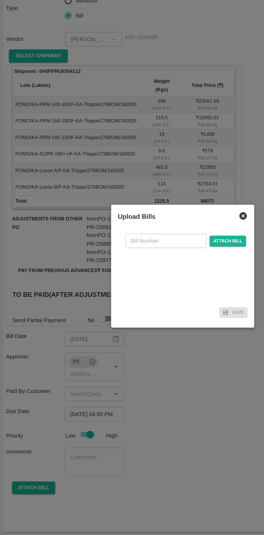
click at [124, 249] on input "text" at bounding box center [119, 249] width 59 height 10
type input "176715"
click at [165, 247] on span "Attach bill" at bounding box center [164, 249] width 26 height 8
click at [0, 0] on input "Attach bill" at bounding box center [0, 0] width 0 height 0
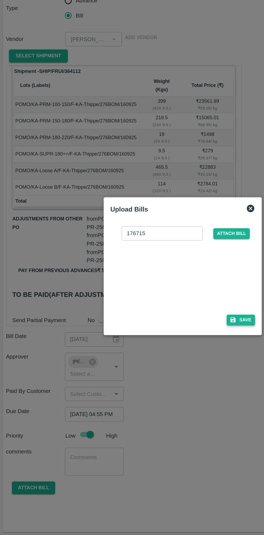
click at [173, 307] on button "Save" at bounding box center [174, 306] width 20 height 8
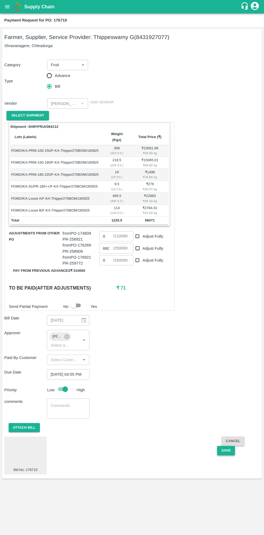
click at [226, 446] on button "Save" at bounding box center [226, 450] width 18 height 9
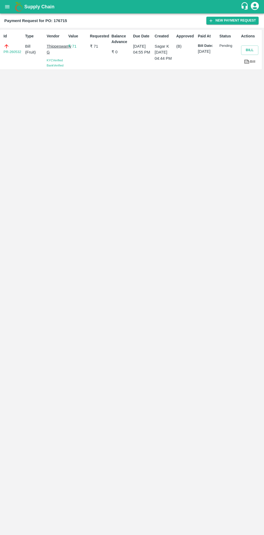
click at [10, 9] on button "open drawer" at bounding box center [7, 7] width 12 height 12
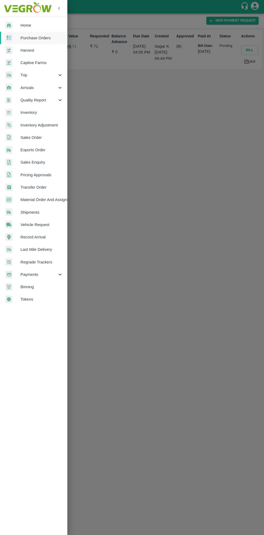
click at [46, 32] on link "Purchase Orders" at bounding box center [33, 38] width 67 height 12
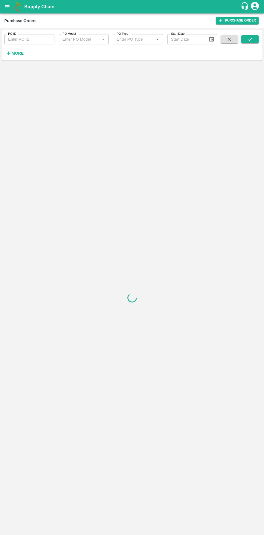
click at [19, 53] on strong "More" at bounding box center [18, 53] width 12 height 4
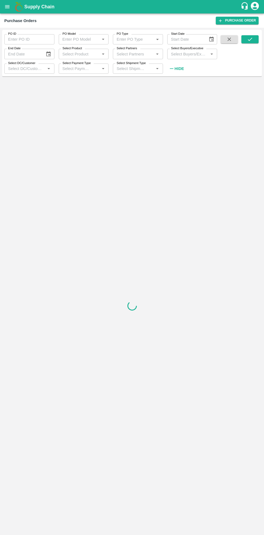
click at [187, 54] on input "Select Buyers/Executive" at bounding box center [188, 53] width 38 height 7
type input "sagar"
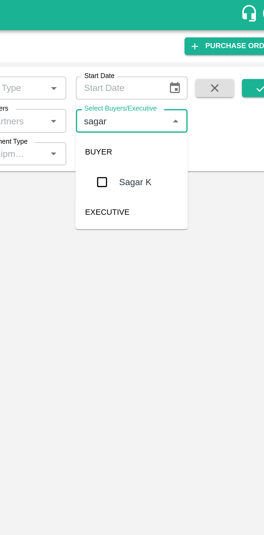
click at [180, 83] on input "checkbox" at bounding box center [178, 81] width 11 height 11
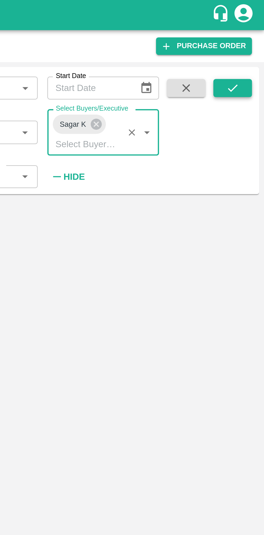
click at [250, 39] on icon "submit" at bounding box center [249, 39] width 4 height 3
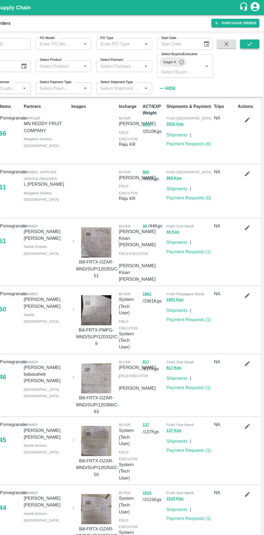
click at [249, 40] on icon "submit" at bounding box center [249, 39] width 4 height 3
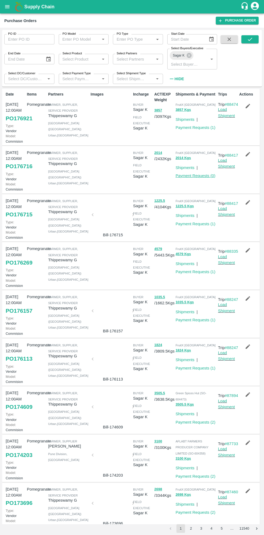
click at [203, 178] on link "Payment Requests ( 0 )" at bounding box center [195, 175] width 40 height 4
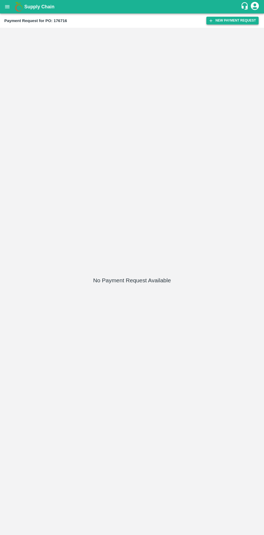
click at [239, 21] on button "New Payment Request" at bounding box center [232, 21] width 52 height 8
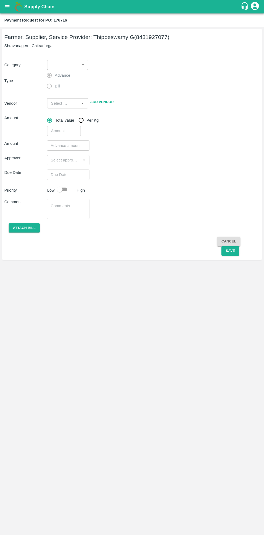
click at [73, 68] on body "Supply Chain Payment Request for PO: 176716 Farmer, Supplier, Service Provider:…" at bounding box center [132, 267] width 264 height 535
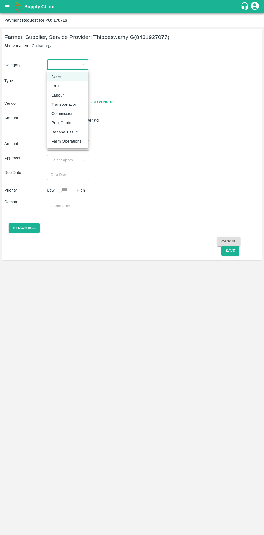
click at [61, 88] on div "Fruit" at bounding box center [56, 86] width 11 height 6
type input "1"
type input "[PERSON_NAME] G - 8431927077(Farmer, Supplier, Service Provider)"
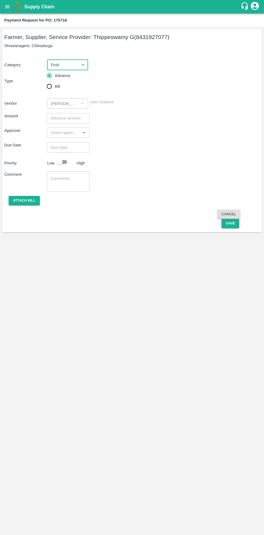
click at [53, 88] on input "Bill" at bounding box center [49, 86] width 11 height 11
radio input "true"
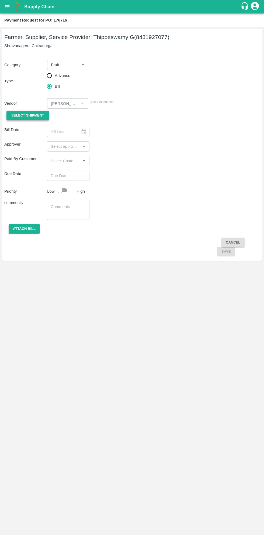
click at [39, 119] on button "Select Shipment" at bounding box center [27, 115] width 42 height 9
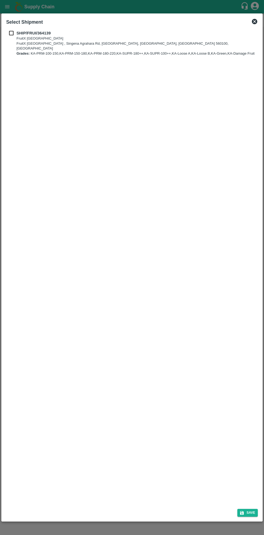
click at [22, 33] on b "SHIP/FRUI/364139" at bounding box center [33, 33] width 34 height 4
checkbox input "true"
click at [242, 513] on icon "submit" at bounding box center [242, 513] width 4 height 4
type input "[DATE]"
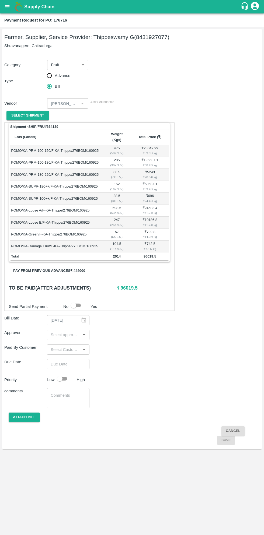
click at [79, 266] on button "Pay from previous advances ₹ 444000" at bounding box center [49, 270] width 80 height 9
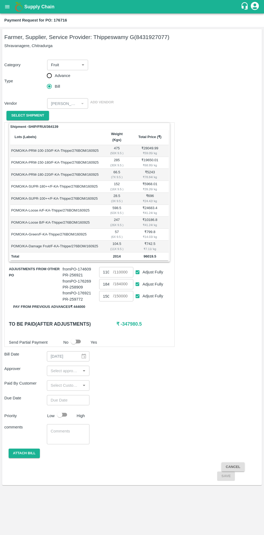
click at [138, 291] on input "Adjust Fully" at bounding box center [137, 296] width 10 height 10
checkbox input "false"
type input "0"
click at [138, 279] on input "Adjust Fully" at bounding box center [137, 284] width 10 height 10
checkbox input "false"
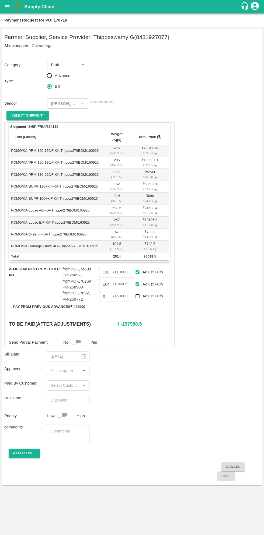
type input "0"
click at [138, 267] on input "Adjust Fully" at bounding box center [137, 272] width 10 height 10
checkbox input "false"
type input "0"
click at [108, 279] on input "0" at bounding box center [106, 284] width 14 height 10
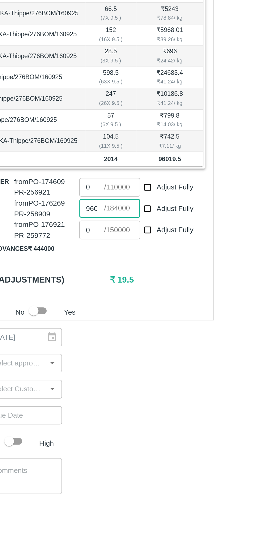
scroll to position [0, 2]
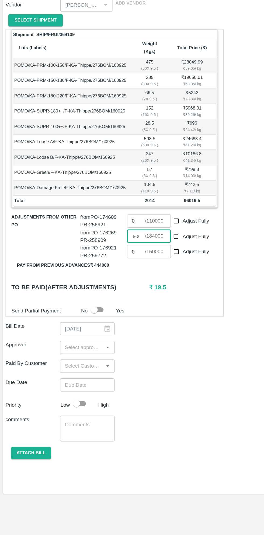
type input "96000"
click at [65, 367] on input "input" at bounding box center [63, 370] width 30 height 7
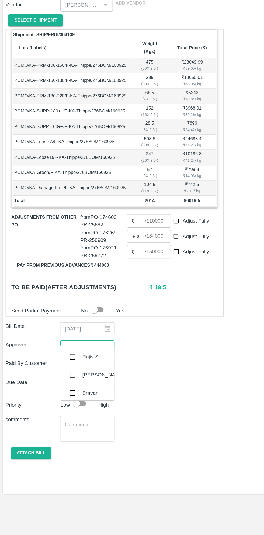
scroll to position [0, 0]
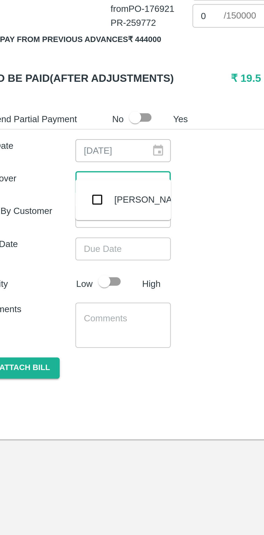
type input "muku"
click at [58, 379] on input "checkbox" at bounding box center [56, 378] width 11 height 11
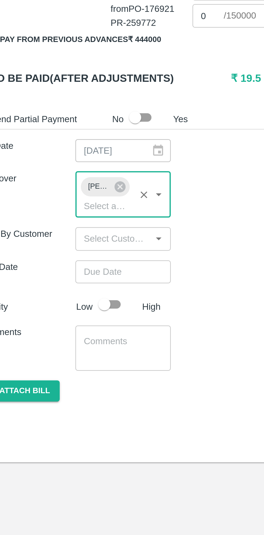
click at [71, 406] on input "Choose date" at bounding box center [66, 410] width 39 height 10
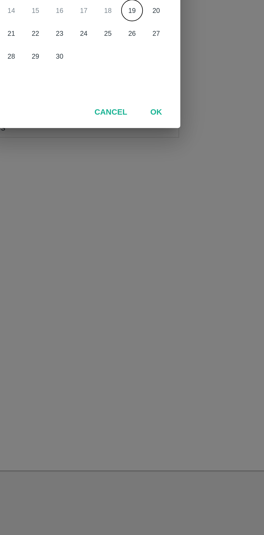
click at [166, 336] on button "OK" at bounding box center [163, 335] width 17 height 9
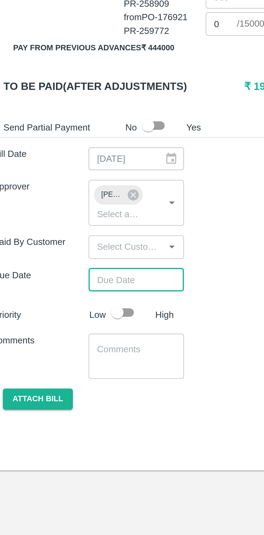
click at [76, 405] on input "Choose date" at bounding box center [66, 410] width 39 height 10
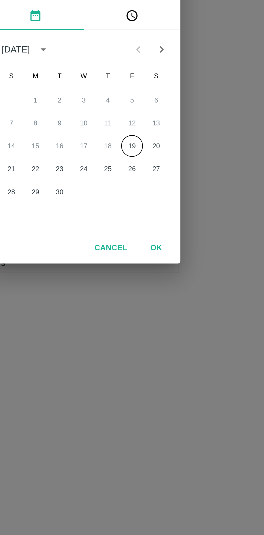
click at [155, 290] on button "19" at bounding box center [153, 290] width 10 height 10
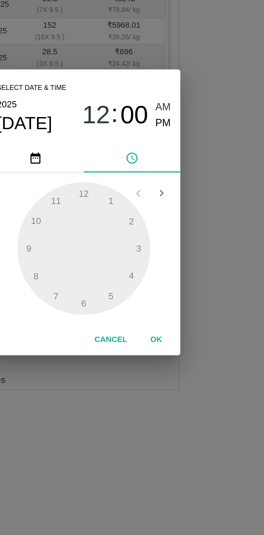
click at [169, 227] on span "PM" at bounding box center [167, 227] width 7 height 7
click at [153, 297] on div at bounding box center [131, 283] width 59 height 59
click at [120, 260] on div at bounding box center [131, 283] width 59 height 59
type input "[DATE] 04:56 PM"
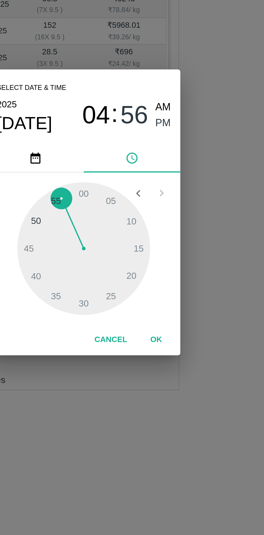
click at [165, 329] on button "OK" at bounding box center [163, 324] width 17 height 9
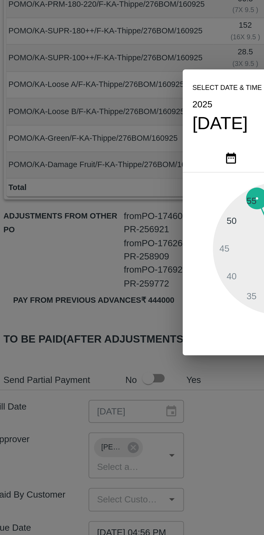
scroll to position [0, 4]
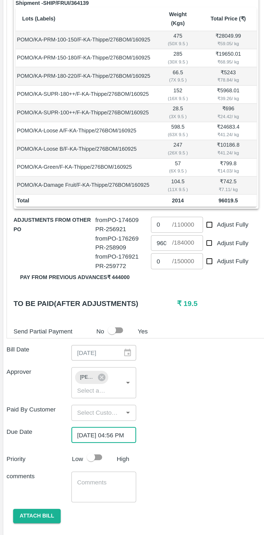
click at [60, 423] on input "checkbox" at bounding box center [59, 425] width 31 height 10
checkbox input "true"
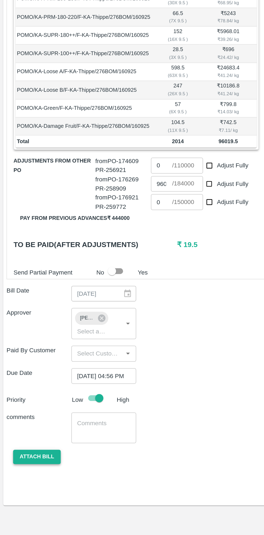
click at [30, 459] on button "Attach bill" at bounding box center [24, 463] width 31 height 9
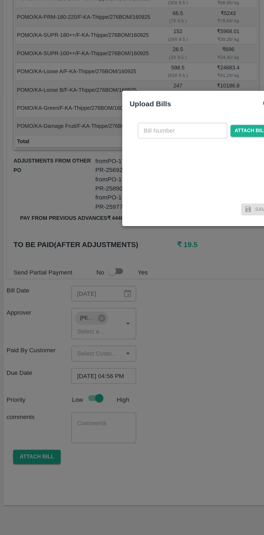
click at [120, 251] on input "text" at bounding box center [119, 249] width 59 height 10
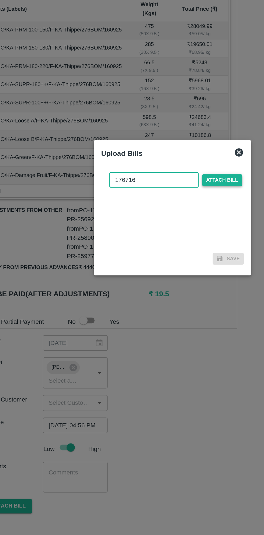
type input "176716"
click at [165, 250] on span "Attach bill" at bounding box center [164, 249] width 26 height 8
click at [0, 0] on input "Attach bill" at bounding box center [0, 0] width 0 height 0
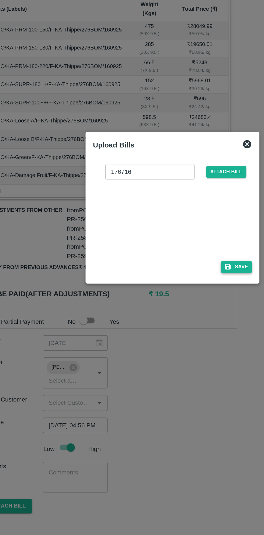
click at [175, 310] on button "Save" at bounding box center [174, 306] width 20 height 8
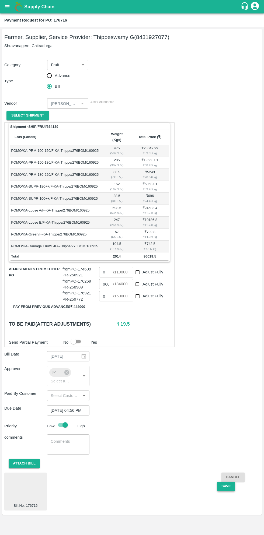
click at [225, 481] on button "Save" at bounding box center [226, 485] width 18 height 9
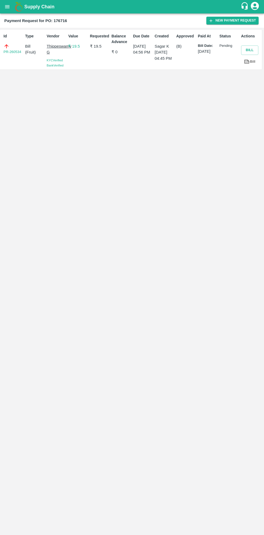
click at [12, 13] on div "Supply Chain" at bounding box center [132, 6] width 264 height 13
click at [12, 10] on button "open drawer" at bounding box center [7, 7] width 12 height 12
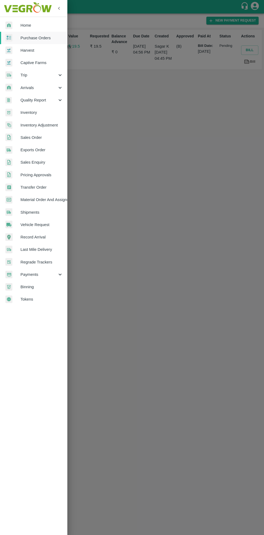
click at [48, 40] on span "Purchase Orders" at bounding box center [41, 38] width 42 height 6
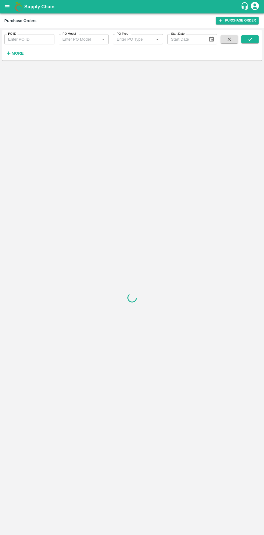
click at [18, 53] on strong "More" at bounding box center [18, 53] width 12 height 4
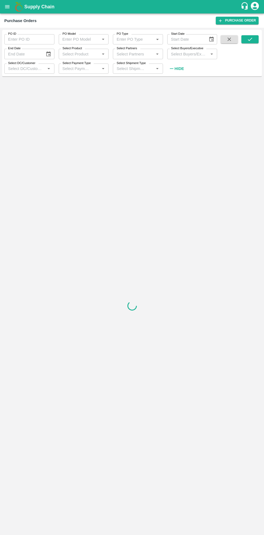
click at [192, 57] on input "Select Buyers/Executive" at bounding box center [188, 53] width 38 height 7
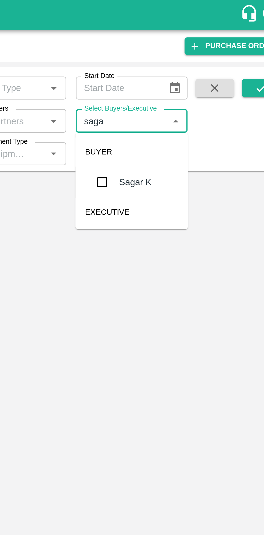
type input "sagar"
click at [178, 78] on input "checkbox" at bounding box center [178, 81] width 11 height 11
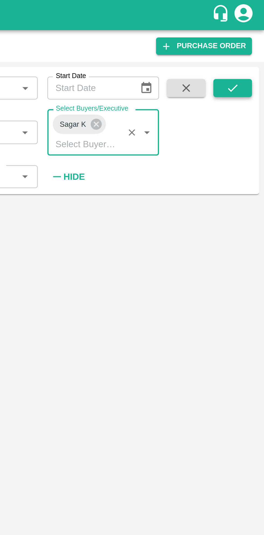
click at [248, 39] on icon "submit" at bounding box center [250, 39] width 6 height 6
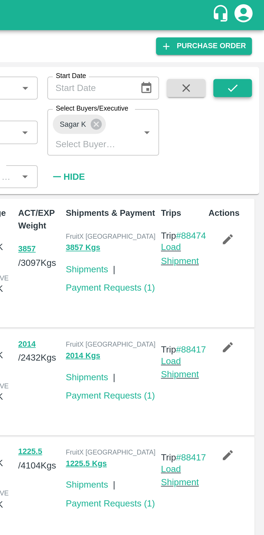
click at [251, 40] on icon "submit" at bounding box center [250, 39] width 6 height 6
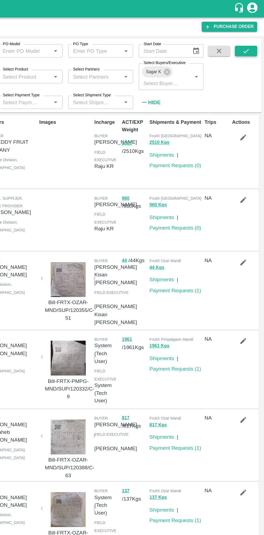
click at [252, 38] on icon "submit" at bounding box center [250, 39] width 6 height 6
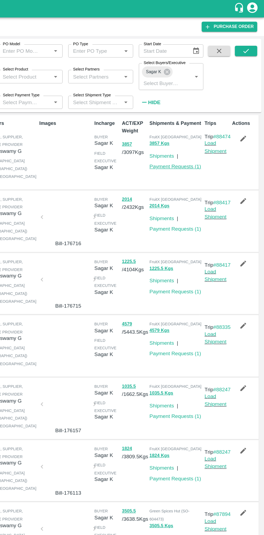
click at [204, 128] on link "Payment Requests ( 1 )" at bounding box center [195, 128] width 40 height 4
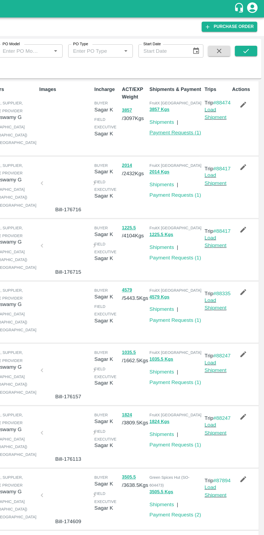
click at [198, 102] on link "Payment Requests ( 1 )" at bounding box center [195, 102] width 40 height 4
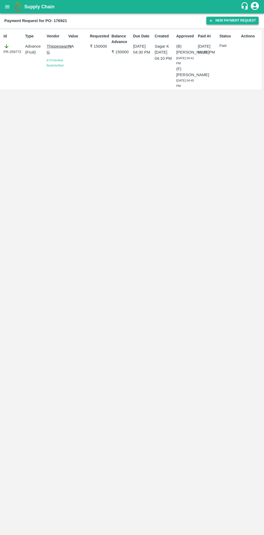
click at [232, 20] on button "New Payment Request" at bounding box center [232, 21] width 52 height 8
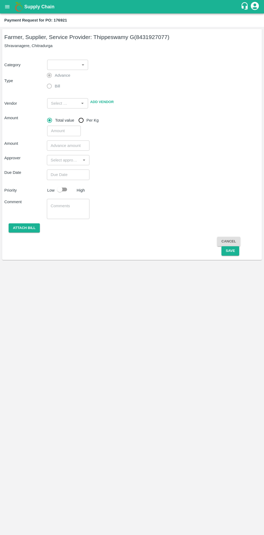
click at [68, 64] on body "Supply Chain Payment Request for PO: 176921 Farmer, Supplier, Service Provider:…" at bounding box center [132, 267] width 264 height 535
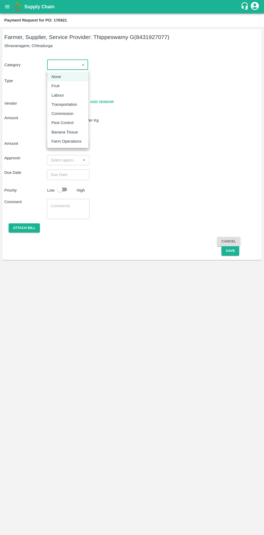
click at [58, 86] on p "Fruit" at bounding box center [55, 86] width 8 height 6
type input "1"
type input "[PERSON_NAME] G - 8431927077(Farmer, Supplier, Service Provider)"
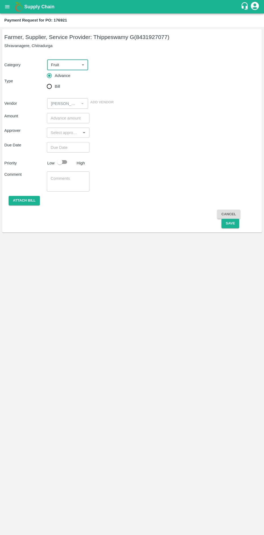
click at [49, 87] on input "Bill" at bounding box center [49, 86] width 11 height 11
radio input "true"
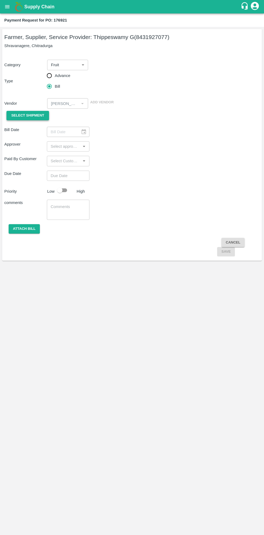
click at [37, 118] on span "Select Shipment" at bounding box center [27, 115] width 33 height 6
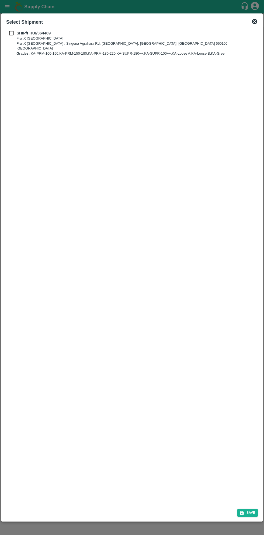
click at [11, 33] on input "checkbox" at bounding box center [11, 33] width 10 height 6
checkbox input "true"
click at [243, 512] on icon "submit" at bounding box center [242, 513] width 4 height 4
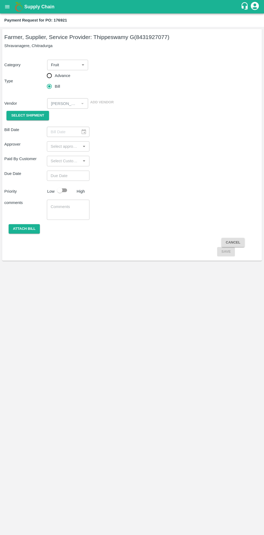
type input "17/09/2025"
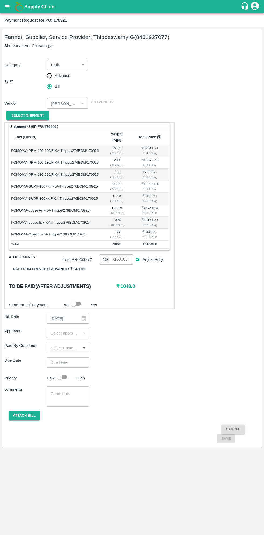
click at [81, 264] on button "Pay from previous advances ₹ 348000" at bounding box center [49, 268] width 80 height 9
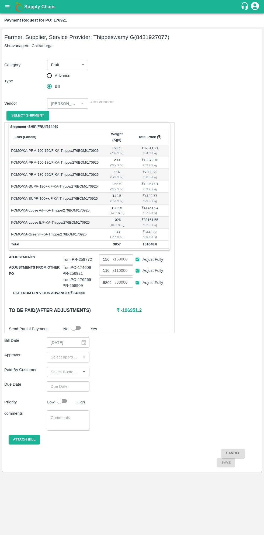
click at [164, 422] on div "comments x ​" at bounding box center [131, 420] width 255 height 20
click at [141, 278] on input "Adjust Fully" at bounding box center [137, 283] width 10 height 10
checkbox input "false"
type input "0"
click at [140, 267] on input "Adjust Fully" at bounding box center [137, 270] width 10 height 10
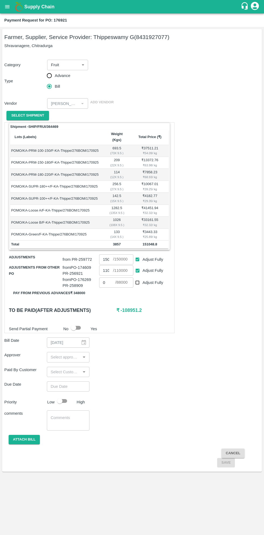
checkbox input "false"
type input "0"
click at [142, 254] on input "Adjust Fully" at bounding box center [137, 259] width 10 height 10
checkbox input "false"
type input "0"
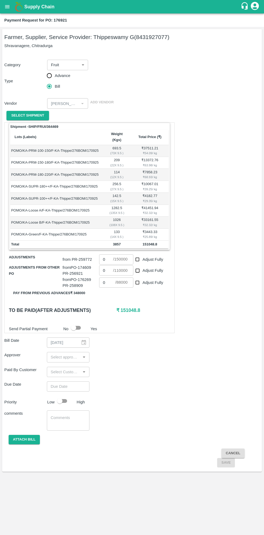
click at [110, 277] on input "0" at bounding box center [107, 282] width 16 height 10
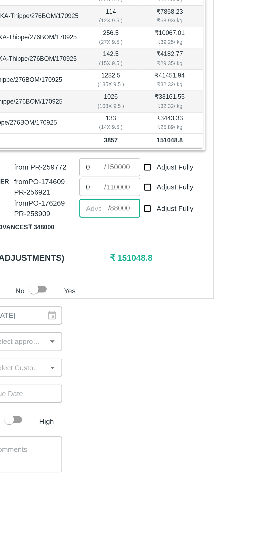
click at [105, 254] on input "0" at bounding box center [106, 259] width 14 height 10
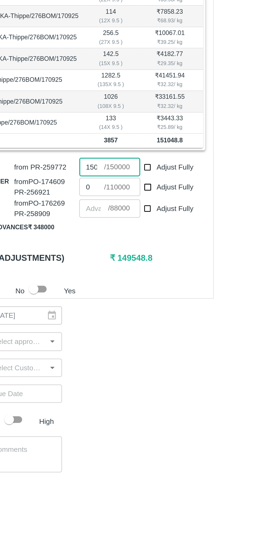
scroll to position [0, 4]
type input "150000"
click at [112, 277] on input "number" at bounding box center [107, 282] width 16 height 10
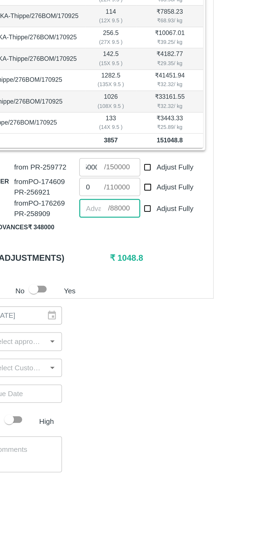
scroll to position [0, 0]
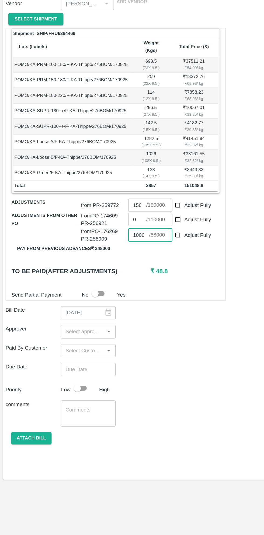
type input "1000"
click at [69, 353] on input "input" at bounding box center [63, 356] width 30 height 7
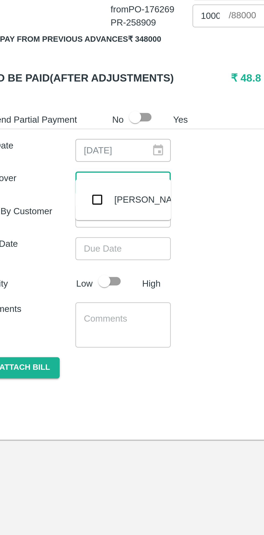
type input "muku"
click at [59, 365] on input "checkbox" at bounding box center [56, 364] width 11 height 11
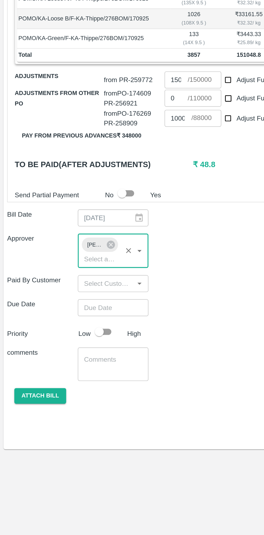
click at [73, 391] on input "Choose date" at bounding box center [66, 396] width 39 height 10
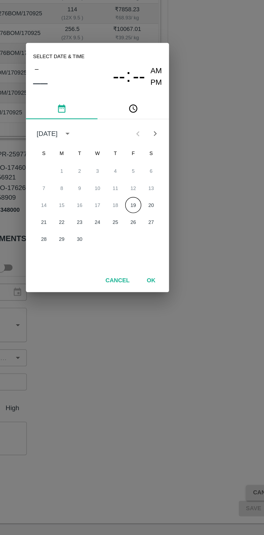
click at [152, 289] on button "19" at bounding box center [153, 290] width 10 height 10
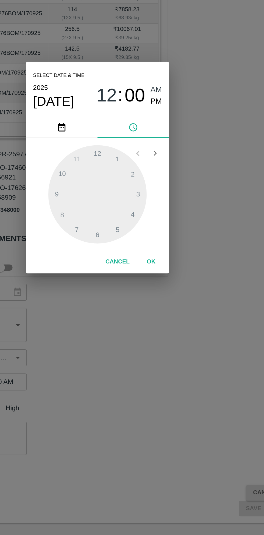
click at [166, 218] on span "AM" at bounding box center [167, 220] width 7 height 7
click at [168, 227] on span "PM" at bounding box center [167, 227] width 7 height 7
click at [155, 295] on div at bounding box center [131, 283] width 59 height 59
click at [118, 263] on div at bounding box center [131, 283] width 59 height 59
click at [122, 261] on div at bounding box center [131, 283] width 59 height 59
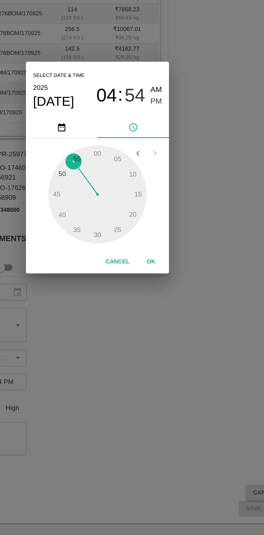
type input "[DATE] 04:56 PM"
click at [166, 328] on button "OK" at bounding box center [163, 324] width 17 height 9
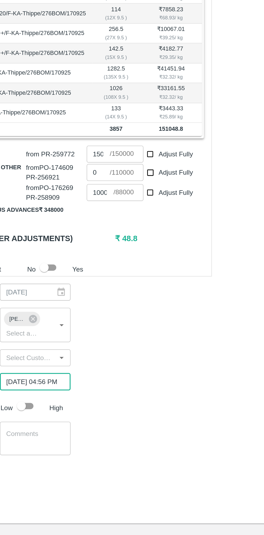
scroll to position [0, 4]
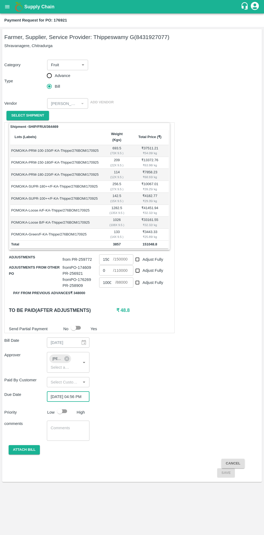
click at [59, 409] on input "checkbox" at bounding box center [59, 411] width 31 height 10
checkbox input "true"
click at [30, 445] on button "Attach bill" at bounding box center [24, 449] width 31 height 9
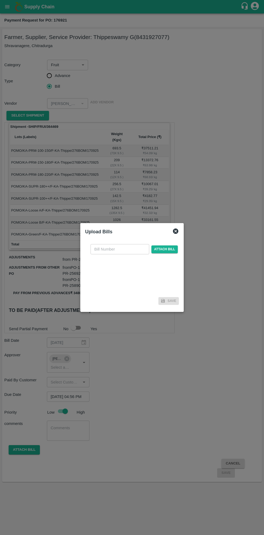
click at [119, 247] on input "text" at bounding box center [119, 249] width 59 height 10
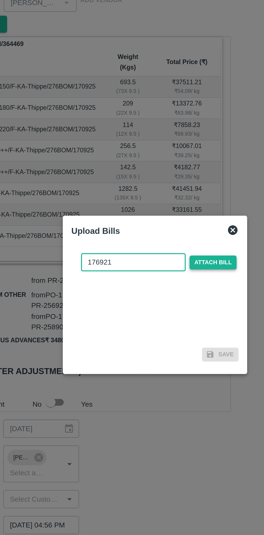
type input "176921"
click at [166, 250] on span "Attach bill" at bounding box center [164, 249] width 26 height 8
click at [0, 0] on input "Attach bill" at bounding box center [0, 0] width 0 height 0
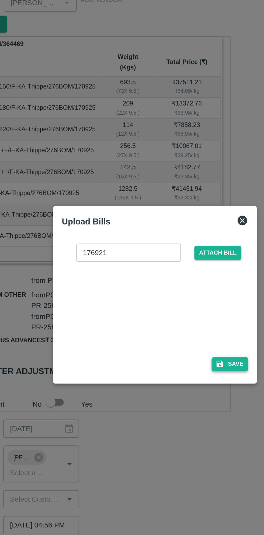
click at [174, 306] on button "Save" at bounding box center [174, 306] width 20 height 8
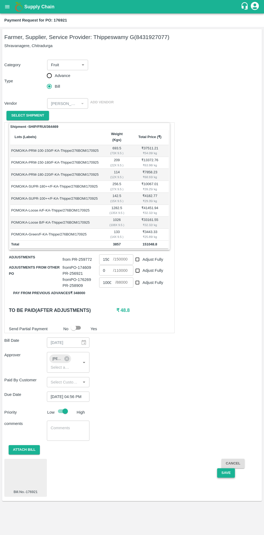
click at [225, 468] on button "Save" at bounding box center [226, 472] width 18 height 9
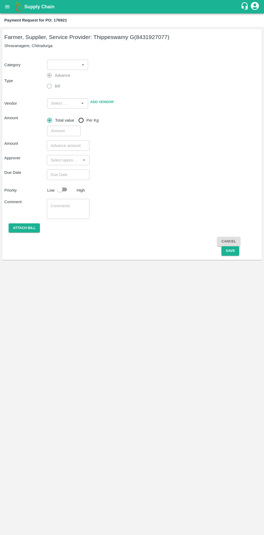
click at [7, 7] on icon "open drawer" at bounding box center [7, 6] width 5 height 3
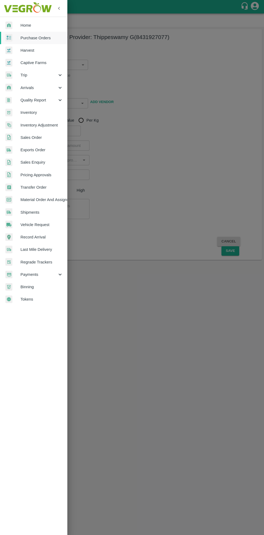
click at [47, 37] on span "Purchase Orders" at bounding box center [41, 38] width 42 height 6
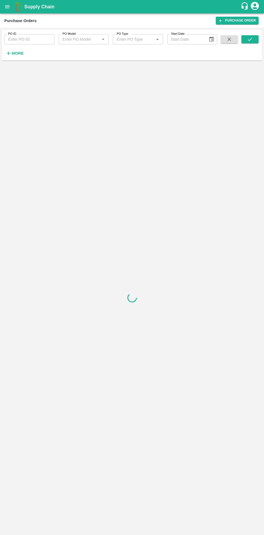
click at [21, 53] on strong "More" at bounding box center [18, 53] width 12 height 4
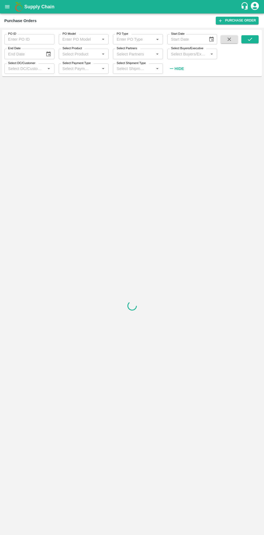
click at [188, 54] on input "Select Buyers/Executive" at bounding box center [188, 53] width 38 height 7
type input "sagar"
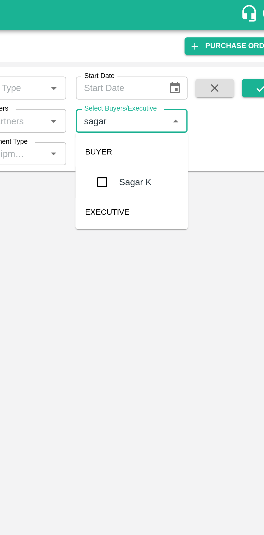
click at [179, 82] on input "checkbox" at bounding box center [178, 81] width 11 height 11
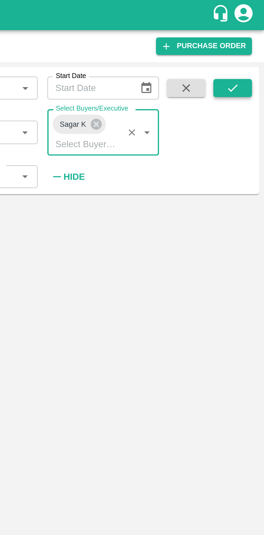
click at [248, 42] on button "submit" at bounding box center [249, 39] width 17 height 8
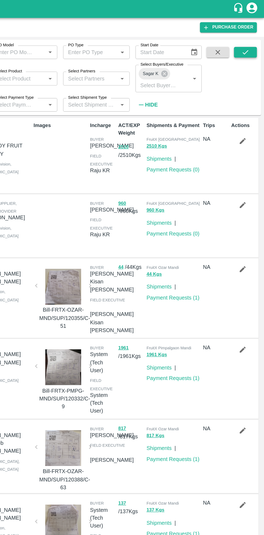
click at [244, 38] on button "submit" at bounding box center [249, 39] width 17 height 8
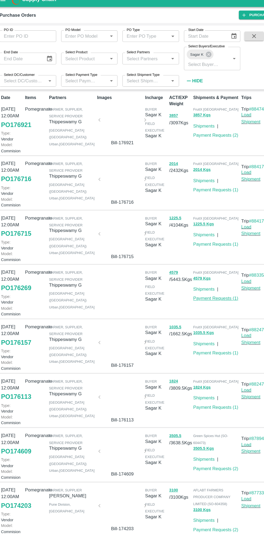
click at [201, 273] on link "Payment Requests ( 1 )" at bounding box center [195, 271] width 40 height 4
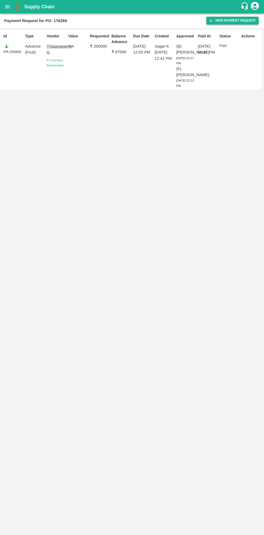
click at [232, 20] on button "New Payment Request" at bounding box center [232, 21] width 52 height 8
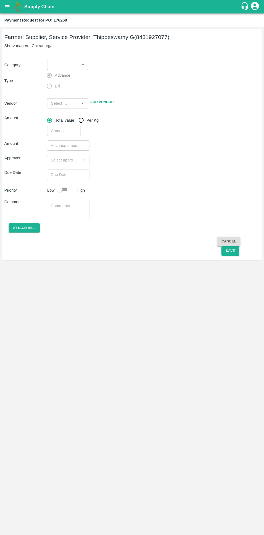
click at [66, 68] on body "Supply Chain Payment Request for PO: 176269 Farmer, Supplier, Service Provider:…" at bounding box center [132, 267] width 264 height 535
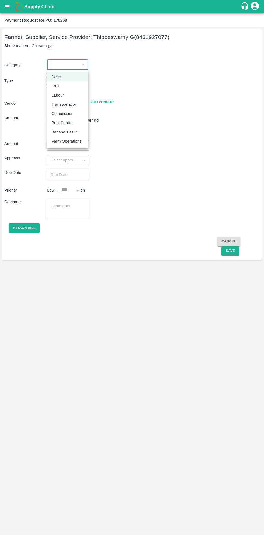
click at [60, 86] on div "Fruit" at bounding box center [56, 86] width 11 height 6
type input "1"
type input "[PERSON_NAME] G - 8431927077(Farmer, Supplier, Service Provider)"
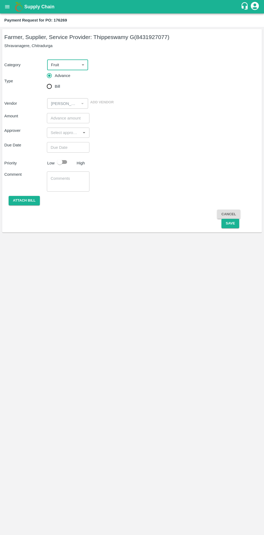
click at [51, 86] on input "Bill" at bounding box center [49, 86] width 11 height 11
radio input "true"
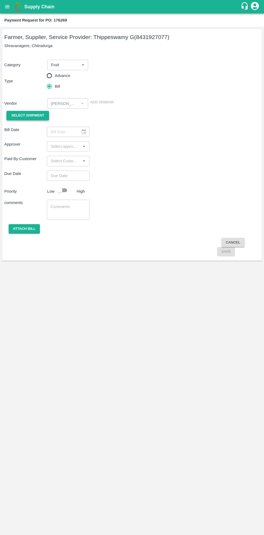
click at [37, 115] on span "Select Shipment" at bounding box center [27, 115] width 33 height 6
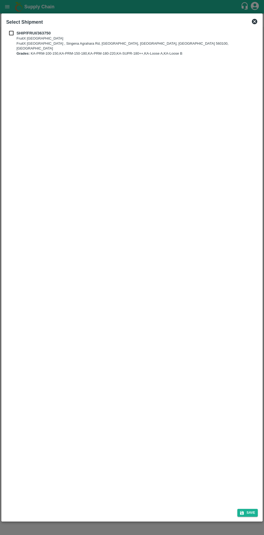
click at [21, 33] on b "SHIP/FRUI/363750" at bounding box center [33, 33] width 34 height 4
checkbox input "true"
click at [244, 516] on button "Save" at bounding box center [247, 513] width 20 height 8
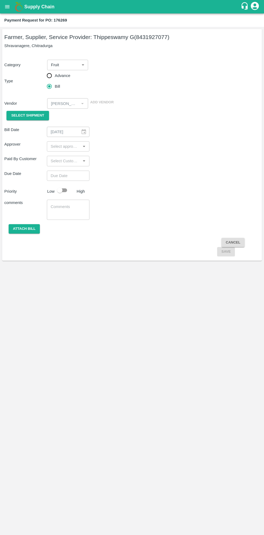
type input "[DATE]"
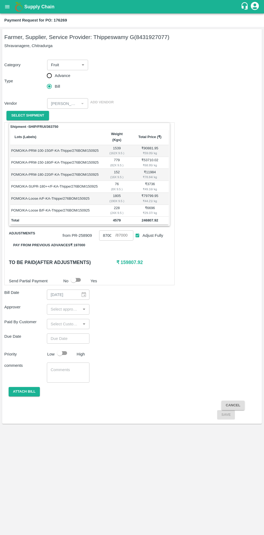
click at [75, 240] on button "Pay from previous advances ₹ 197000" at bounding box center [49, 244] width 80 height 9
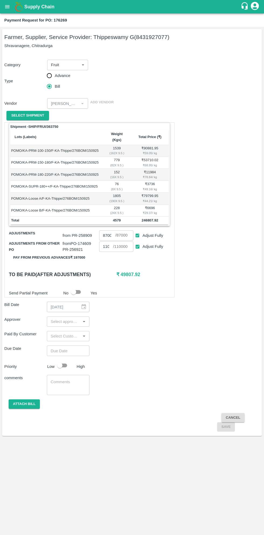
click at [140, 242] on input "Adjust Fully" at bounding box center [137, 247] width 10 height 10
checkbox input "false"
type input "0"
click at [107, 241] on input "0" at bounding box center [106, 246] width 14 height 10
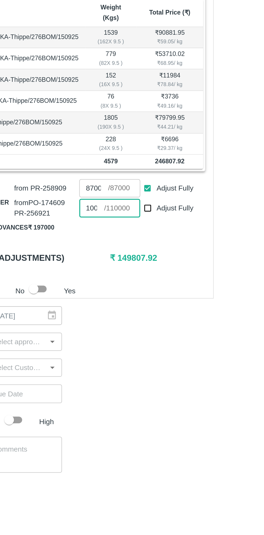
scroll to position [0, 2]
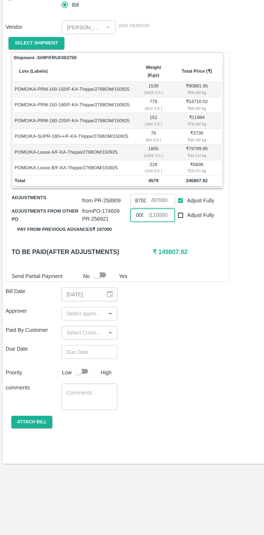
type input "10000"
click at [67, 318] on input "input" at bounding box center [63, 321] width 30 height 7
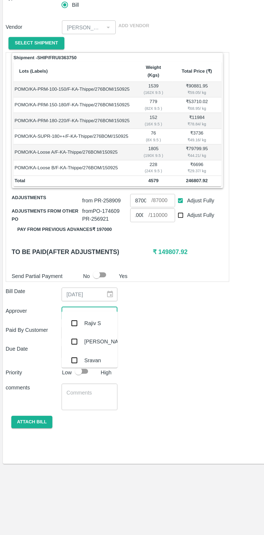
scroll to position [0, 0]
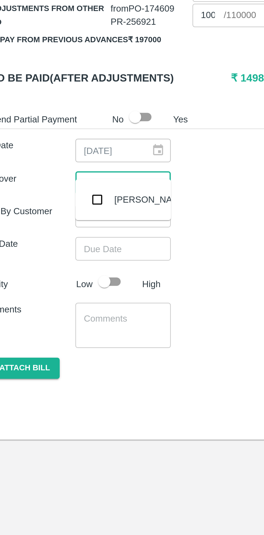
type input "muku"
click at [58, 330] on input "checkbox" at bounding box center [56, 328] width 11 height 11
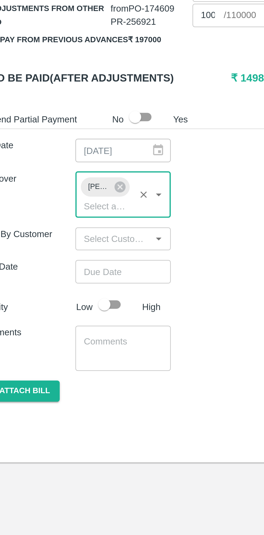
click at [75, 356] on input "Choose date" at bounding box center [66, 361] width 39 height 10
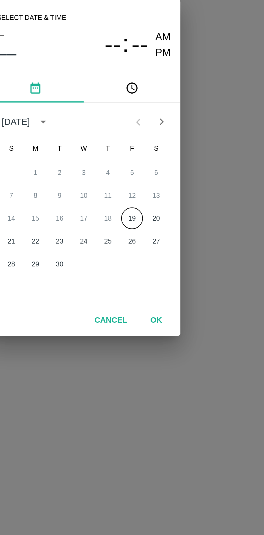
click at [153, 291] on button "19" at bounding box center [153, 290] width 10 height 10
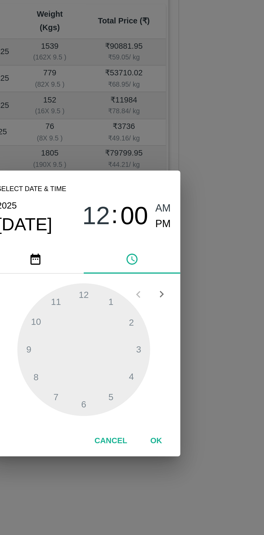
click at [167, 228] on span "PM" at bounding box center [167, 227] width 7 height 7
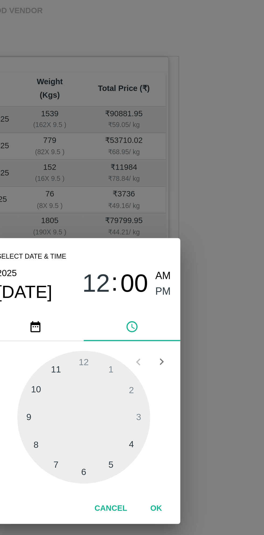
click at [154, 294] on div at bounding box center [131, 283] width 59 height 59
click at [121, 260] on div at bounding box center [131, 283] width 59 height 59
type input "[DATE] 04:56 PM"
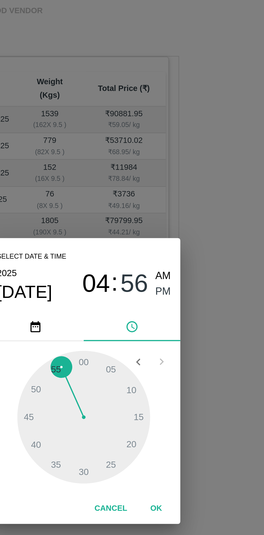
click at [164, 324] on button "OK" at bounding box center [163, 324] width 17 height 9
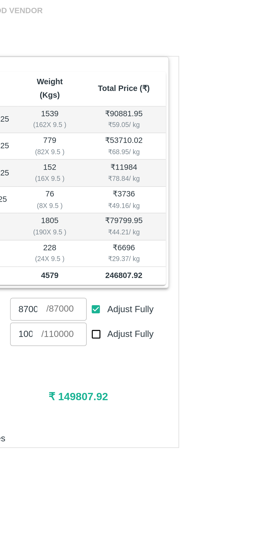
scroll to position [0, 4]
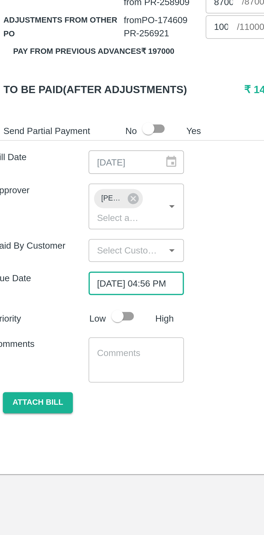
click at [61, 371] on input "checkbox" at bounding box center [59, 375] width 31 height 10
checkbox input "true"
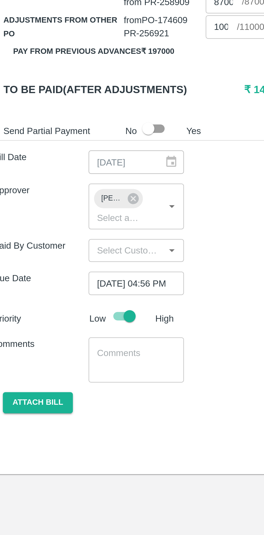
scroll to position [0, 0]
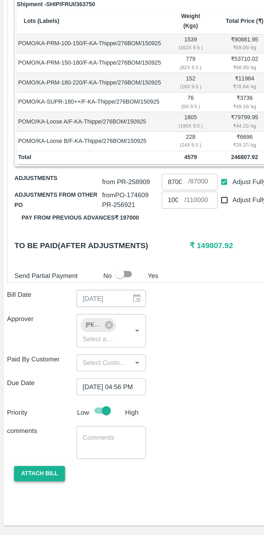
click at [24, 411] on button "Attach bill" at bounding box center [24, 413] width 31 height 9
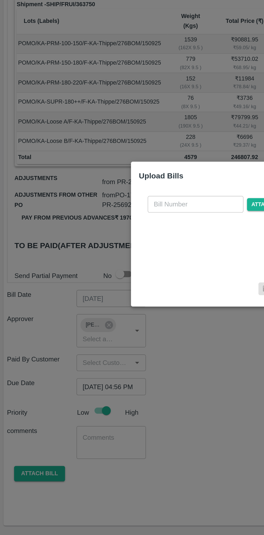
click at [114, 251] on input "text" at bounding box center [119, 249] width 59 height 10
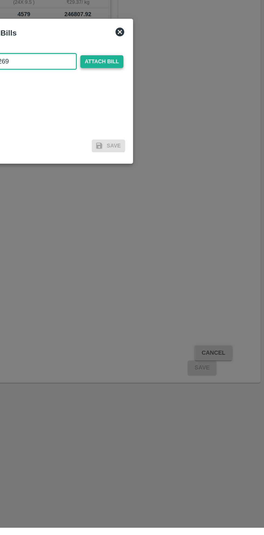
type input "176269"
click at [169, 249] on span "Attach bill" at bounding box center [164, 249] width 26 height 8
click at [0, 0] on input "Attach bill" at bounding box center [0, 0] width 0 height 0
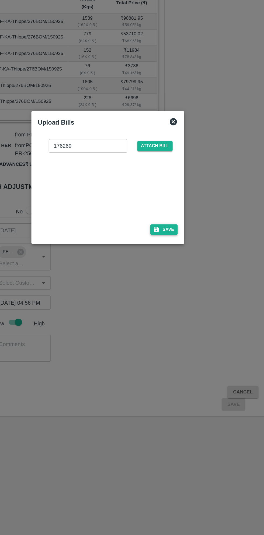
click at [178, 306] on button "Save" at bounding box center [174, 306] width 20 height 8
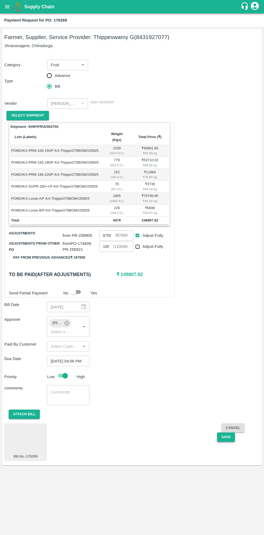
click at [228, 432] on button "Save" at bounding box center [226, 436] width 18 height 9
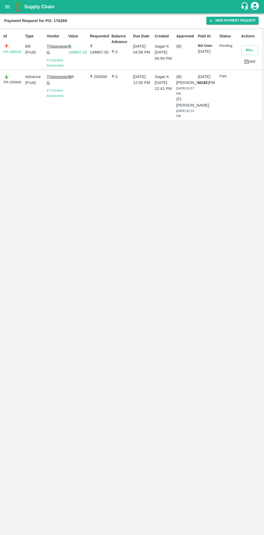
click at [8, 7] on icon "open drawer" at bounding box center [7, 6] width 5 height 3
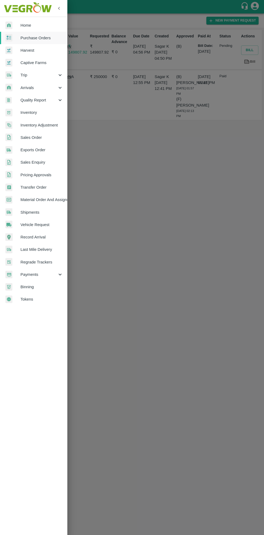
click at [40, 274] on span "Payments" at bounding box center [38, 274] width 37 height 6
click at [58, 286] on span "My Payment Requests" at bounding box center [44, 287] width 38 height 6
